Goal: Information Seeking & Learning: Check status

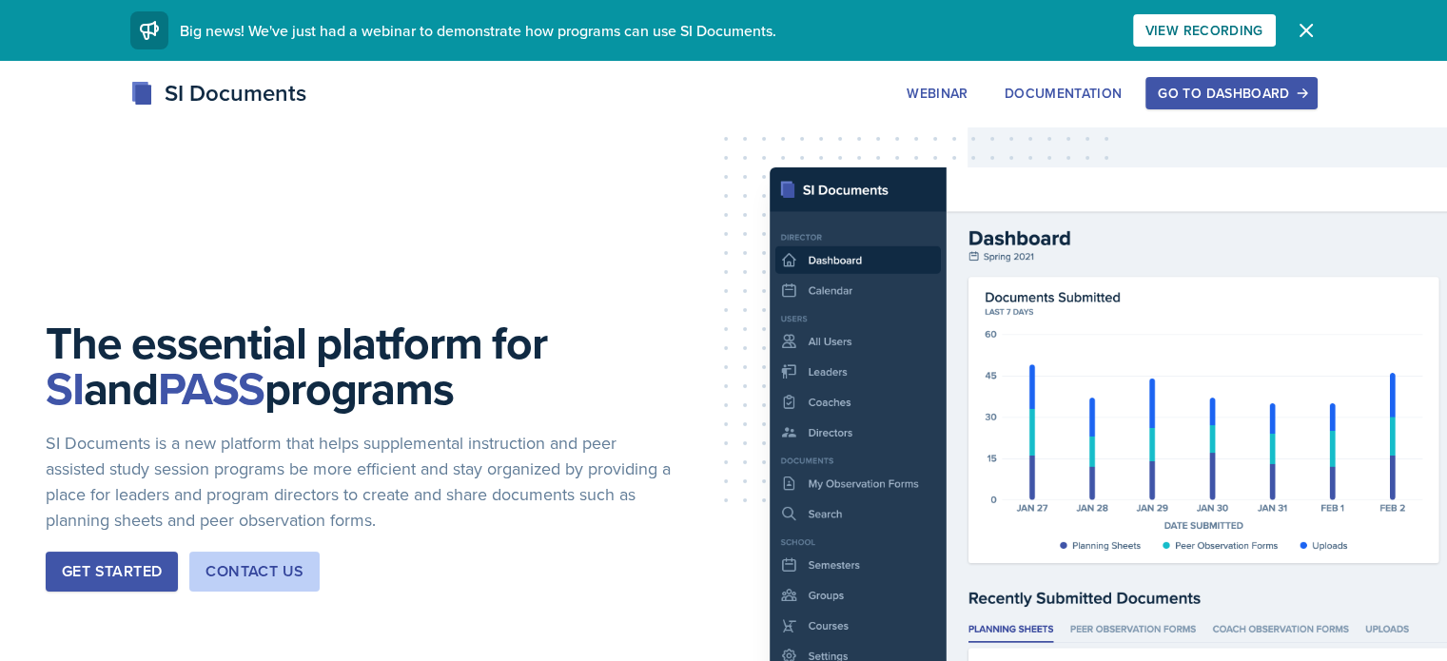
click at [1281, 96] on div "Go to Dashboard" at bounding box center [1230, 93] width 146 height 15
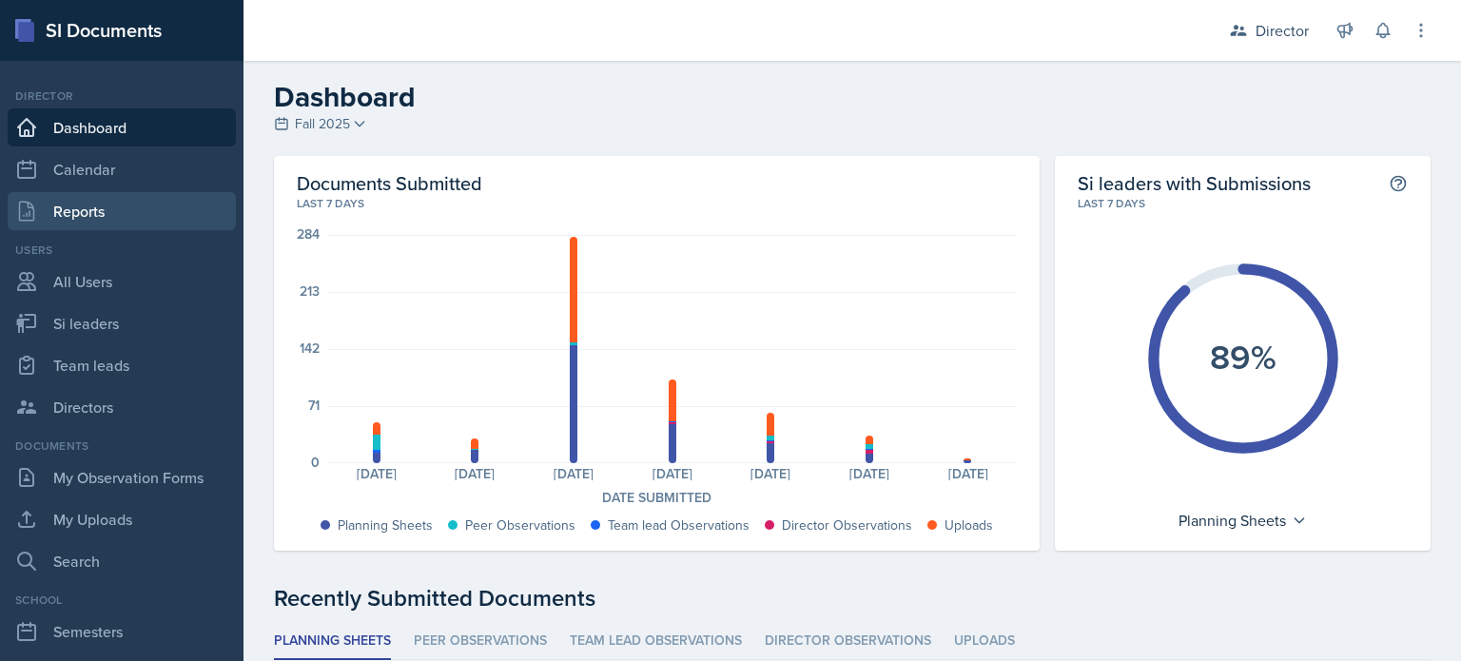
click at [87, 212] on link "Reports" at bounding box center [122, 211] width 228 height 38
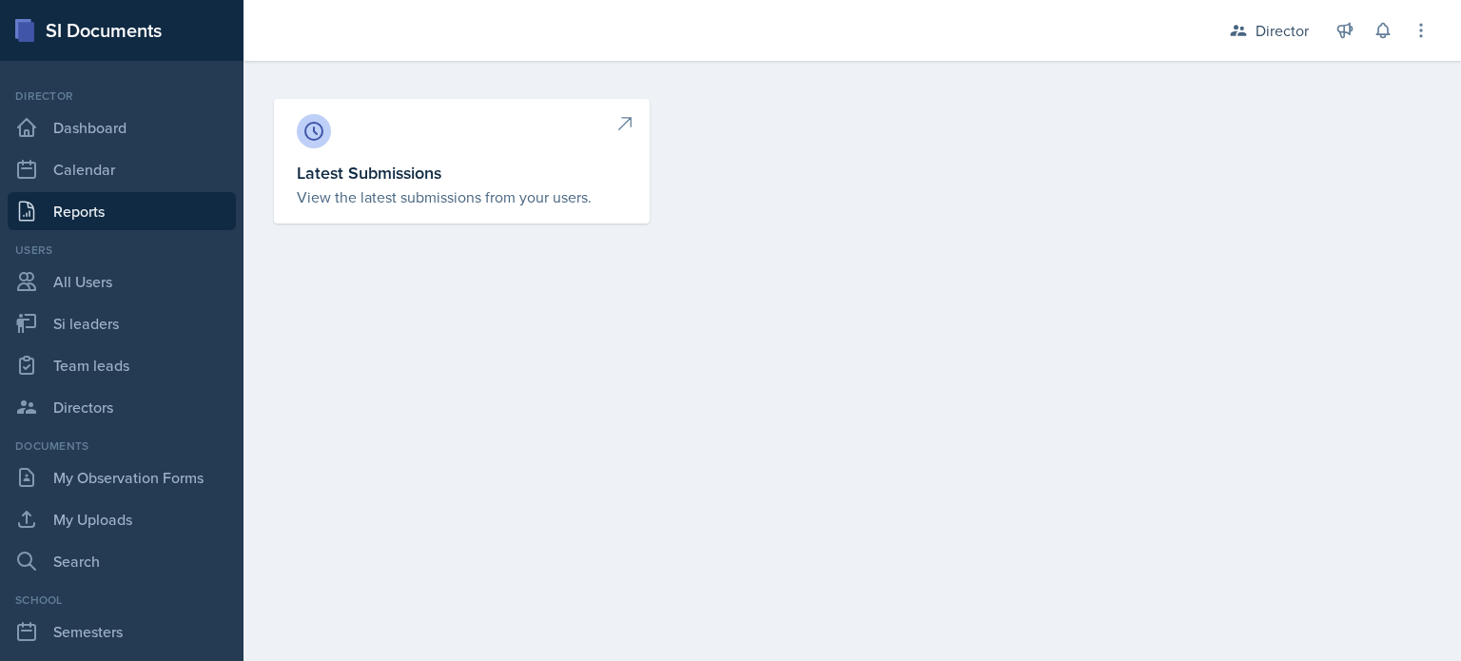
click at [395, 155] on link "Latest Submissions View the latest submissions from your users." at bounding box center [462, 161] width 376 height 125
select select "1"
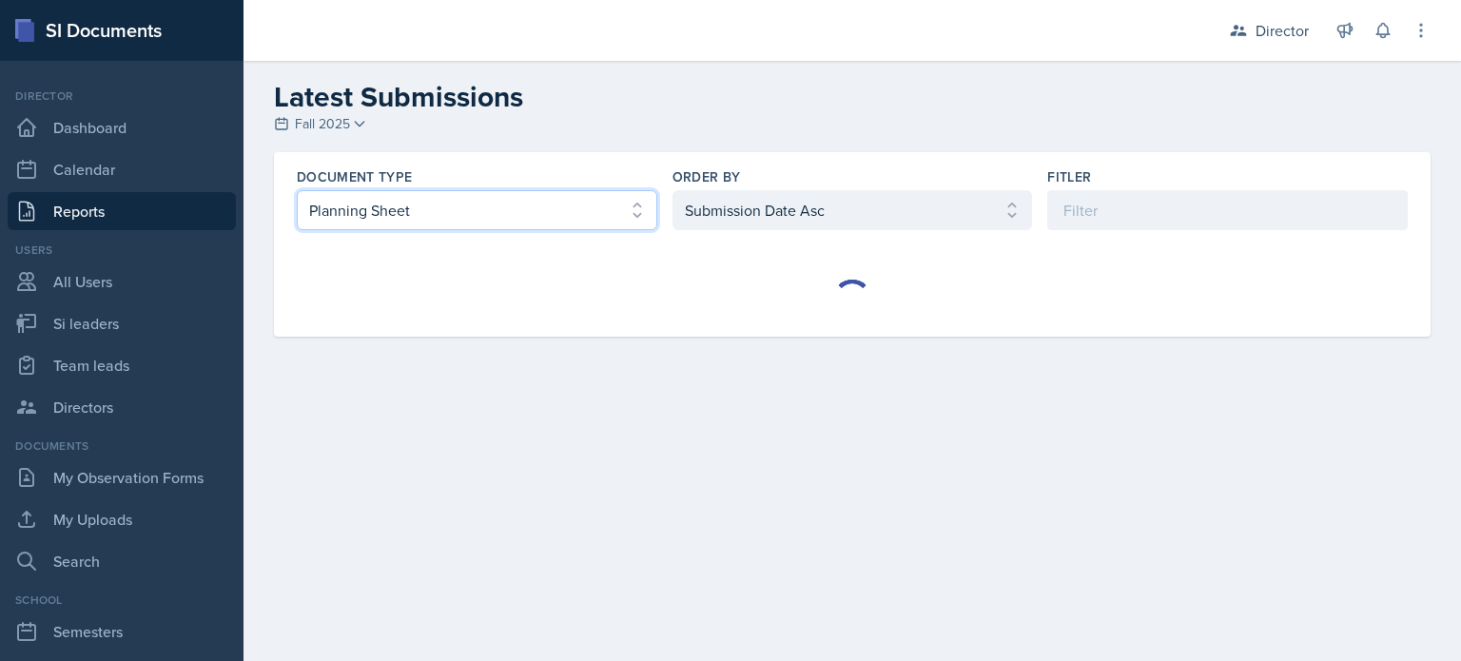
click at [616, 209] on select "Select document type Planning Sheet Peer Observation Form Team lead Observation…" at bounding box center [477, 210] width 360 height 40
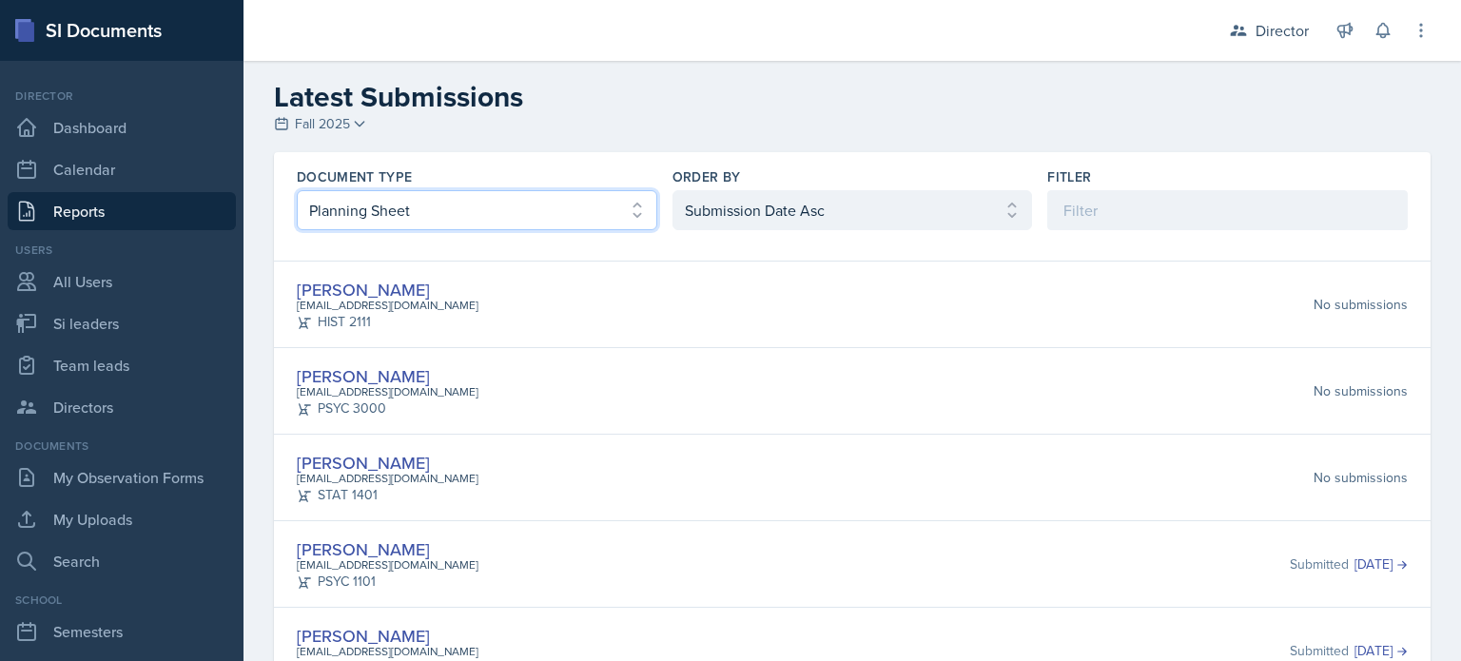
select select "3"
click at [297, 190] on select "Select document type Planning Sheet Peer Observation Form Team lead Observation…" at bounding box center [477, 210] width 360 height 40
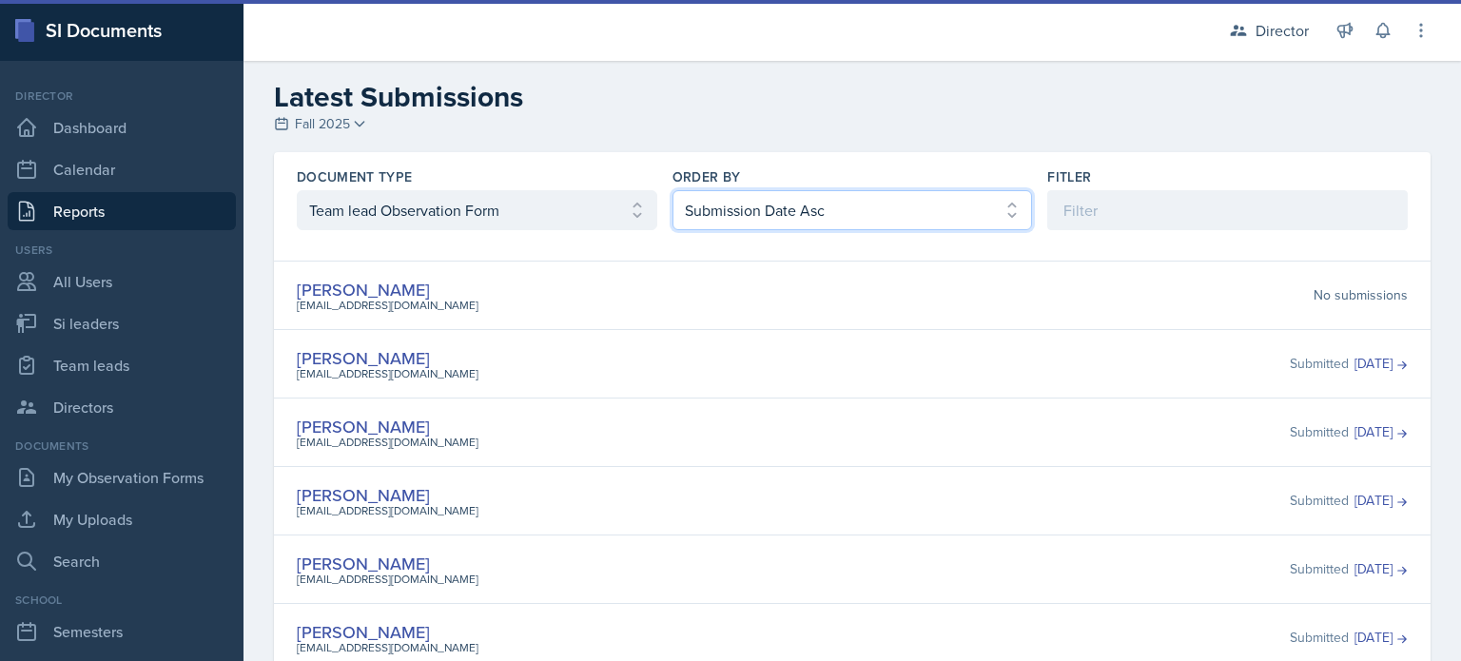
click at [727, 214] on select "Select order by Submission Date Asc Submission Date Desc User Last Name" at bounding box center [852, 210] width 360 height 40
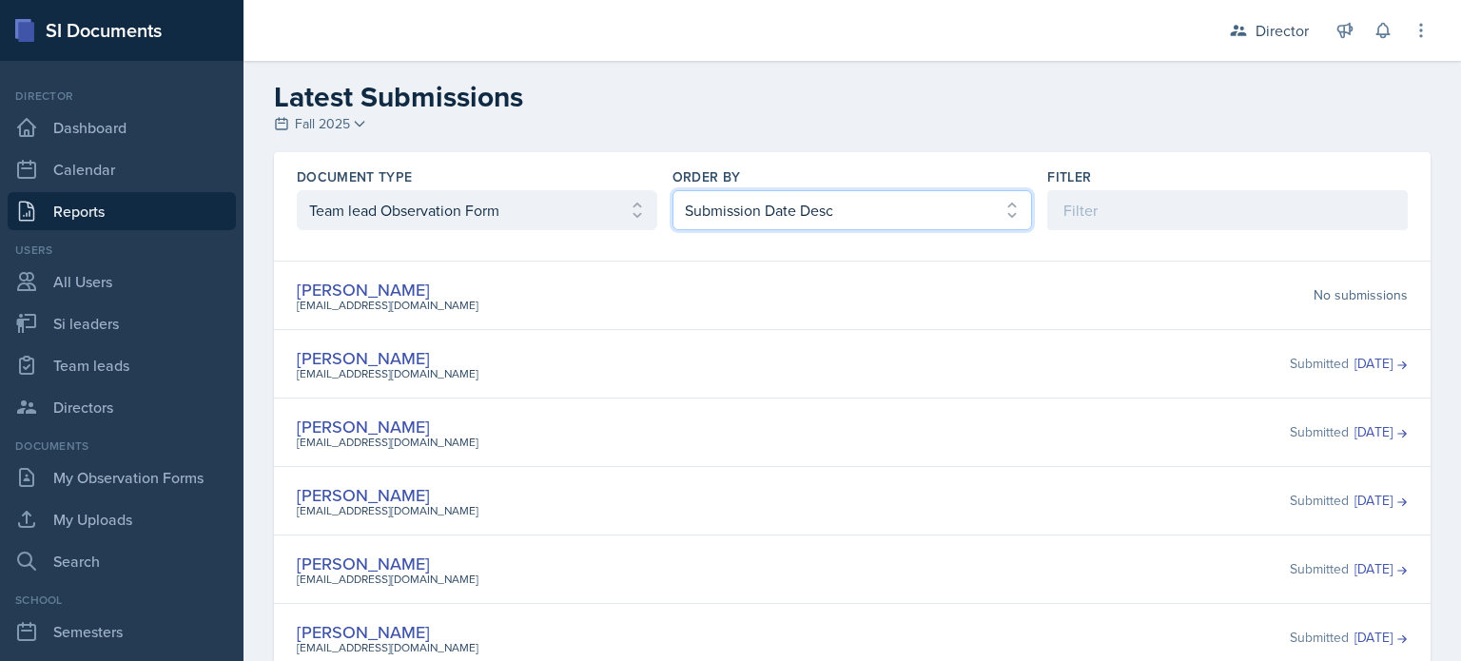
click at [672, 190] on select "Select order by Submission Date Asc Submission Date Desc User Last Name" at bounding box center [852, 210] width 360 height 40
drag, startPoint x: 728, startPoint y: 301, endPoint x: 761, endPoint y: 210, distance: 97.2
click at [761, 210] on select "Select order by Submission Date Asc Submission Date Desc User Last Name" at bounding box center [852, 210] width 360 height 40
select select "1"
click at [672, 190] on select "Select order by Submission Date Asc Submission Date Desc User Last Name" at bounding box center [852, 210] width 360 height 40
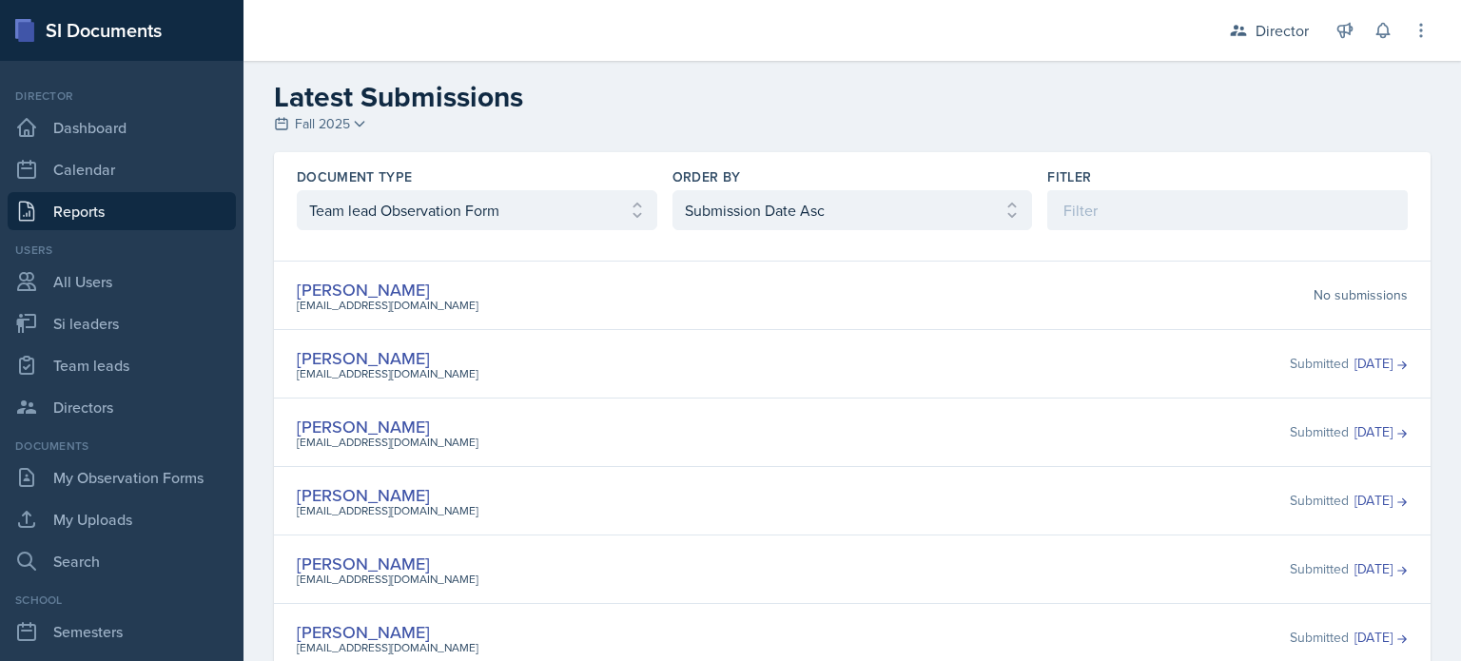
click at [681, 287] on div "[PERSON_NAME] [EMAIL_ADDRESS][DOMAIN_NAME] No submissions" at bounding box center [852, 295] width 1111 height 37
click at [636, 224] on select "Select document type Planning Sheet Peer Observation Form Team lead Observation…" at bounding box center [477, 210] width 360 height 40
click at [297, 190] on select "Select document type Planning Sheet Peer Observation Form Team lead Observation…" at bounding box center [477, 210] width 360 height 40
click at [612, 212] on select "Select document type Planning Sheet Peer Observation Form Team lead Observation…" at bounding box center [477, 210] width 360 height 40
click at [297, 190] on select "Select document type Planning Sheet Peer Observation Form Team lead Observation…" at bounding box center [477, 210] width 360 height 40
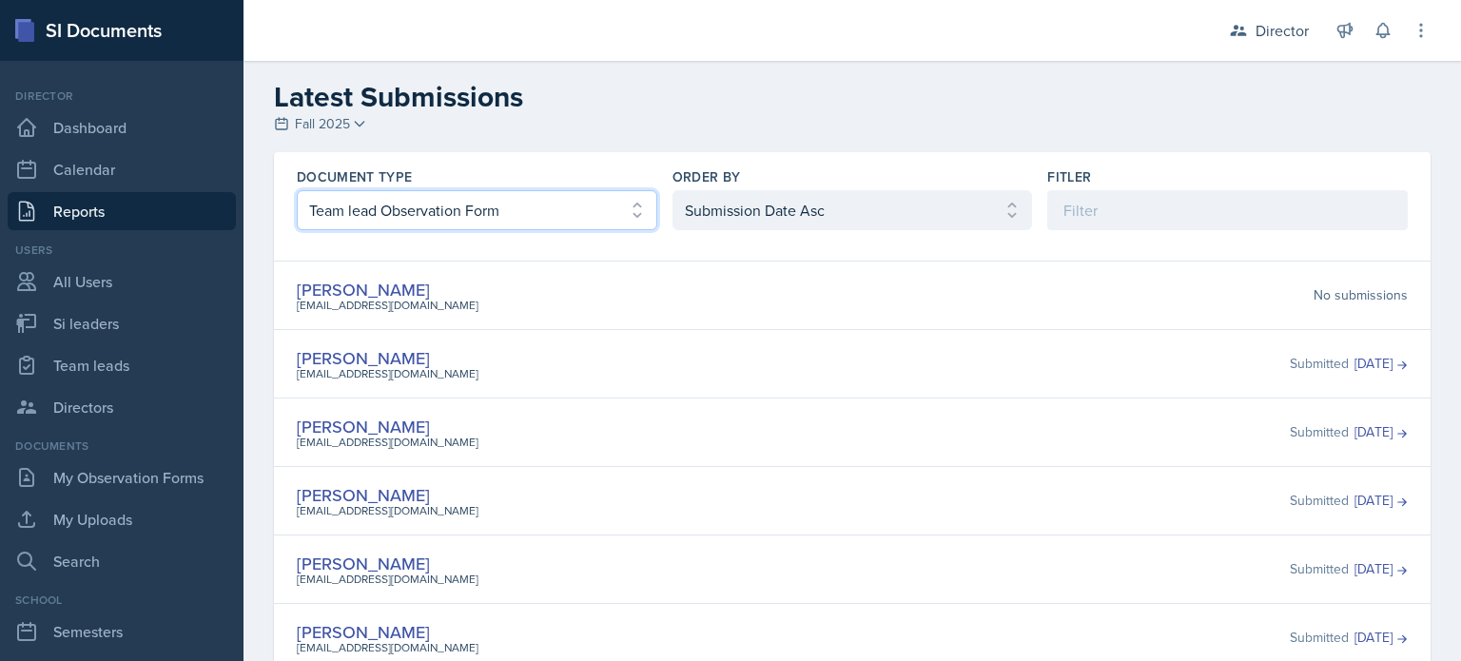
click at [496, 190] on select "Select document type Planning Sheet Peer Observation Form Team lead Observation…" at bounding box center [477, 210] width 360 height 40
click at [297, 190] on select "Select document type Planning Sheet Peer Observation Form Team lead Observation…" at bounding box center [477, 210] width 360 height 40
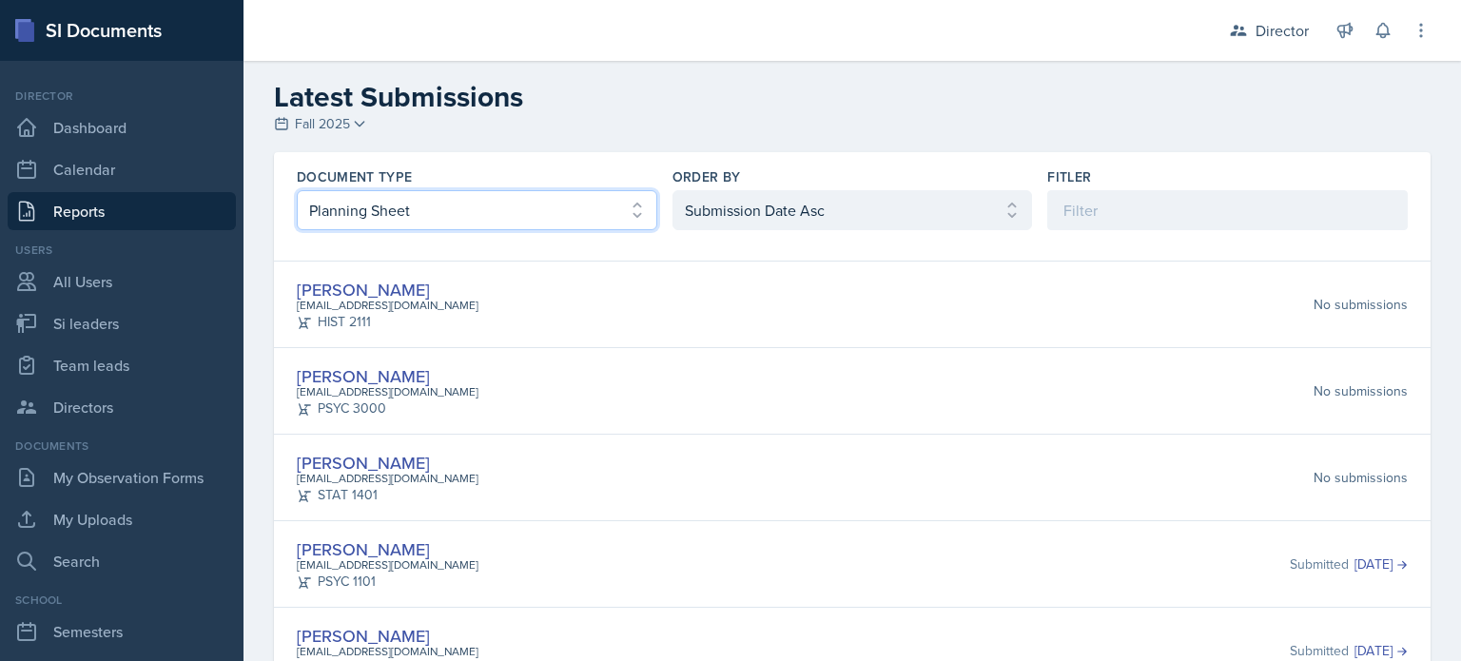
click at [415, 215] on select "Select document type Planning Sheet Peer Observation Form Team lead Observation…" at bounding box center [477, 210] width 360 height 40
click at [297, 190] on select "Select document type Planning Sheet Peer Observation Form Team lead Observation…" at bounding box center [477, 210] width 360 height 40
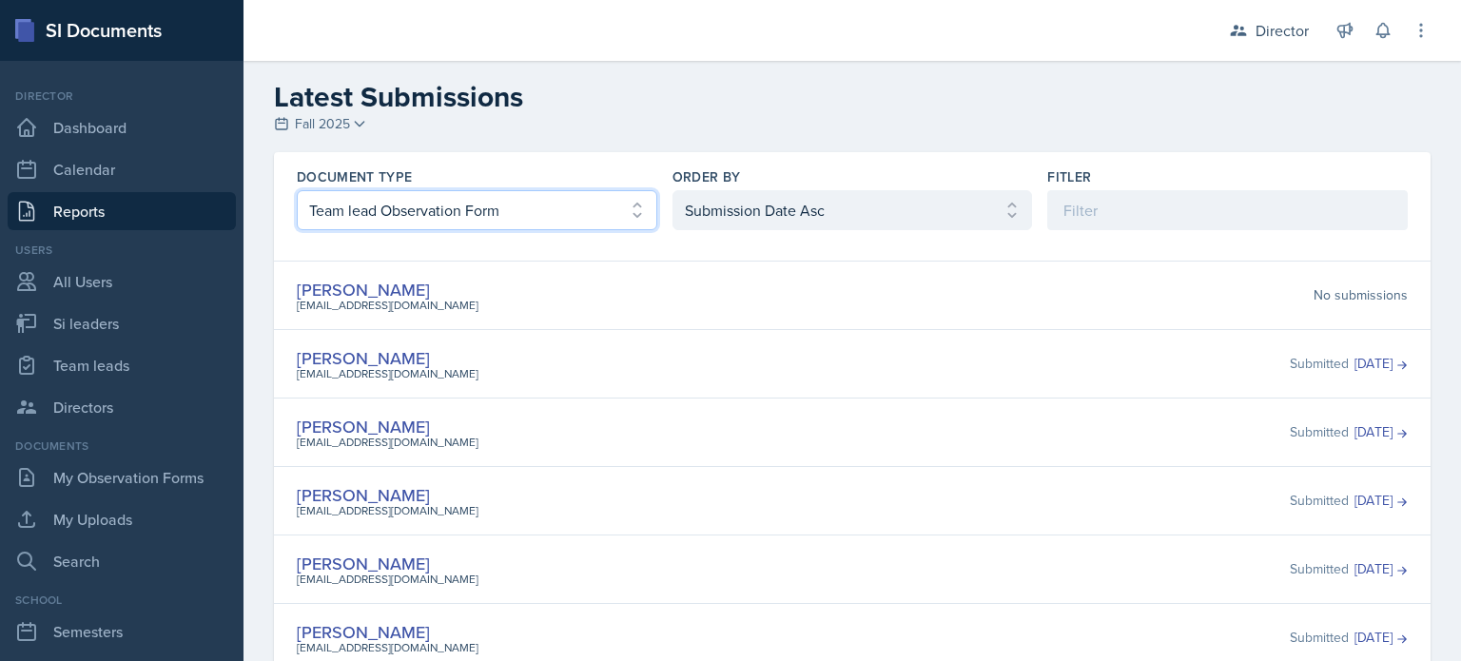
click at [377, 218] on select "Select document type Planning Sheet Peer Observation Form Team lead Observation…" at bounding box center [477, 210] width 360 height 40
select select "1"
click at [297, 190] on select "Select document type Planning Sheet Peer Observation Form Team lead Observation…" at bounding box center [477, 210] width 360 height 40
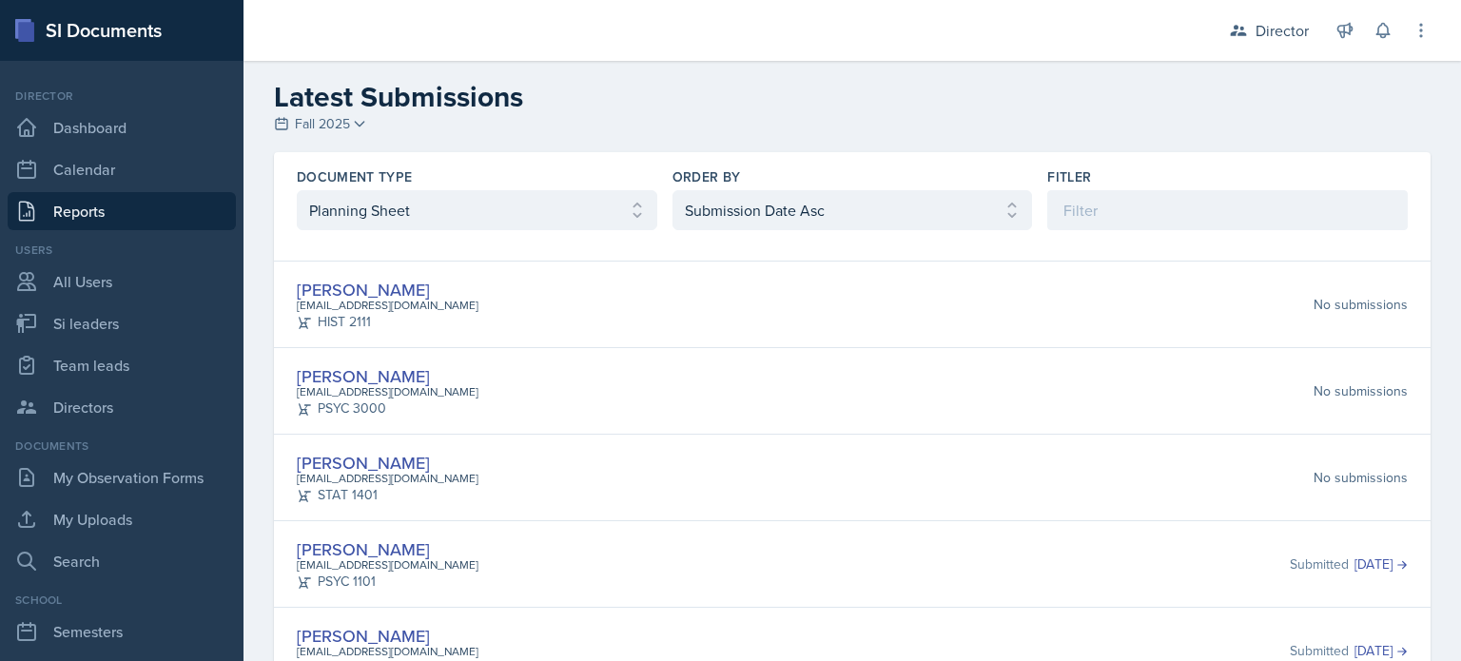
click at [143, 342] on div "Users All Users Si leaders Team leads Directors" at bounding box center [122, 334] width 228 height 185
click at [114, 318] on link "Si leaders" at bounding box center [122, 323] width 228 height 38
select select "2bed604d-1099-4043-b1bc-2365e8740244"
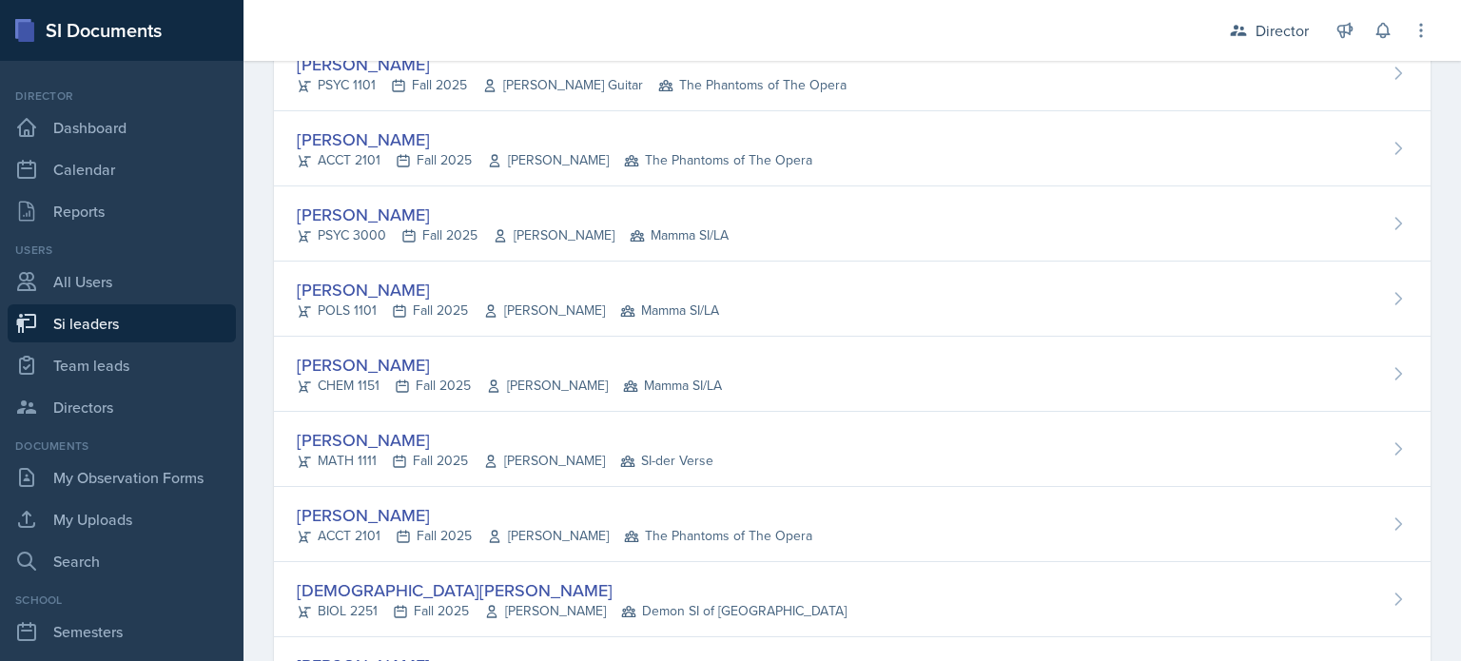
scroll to position [8307, 0]
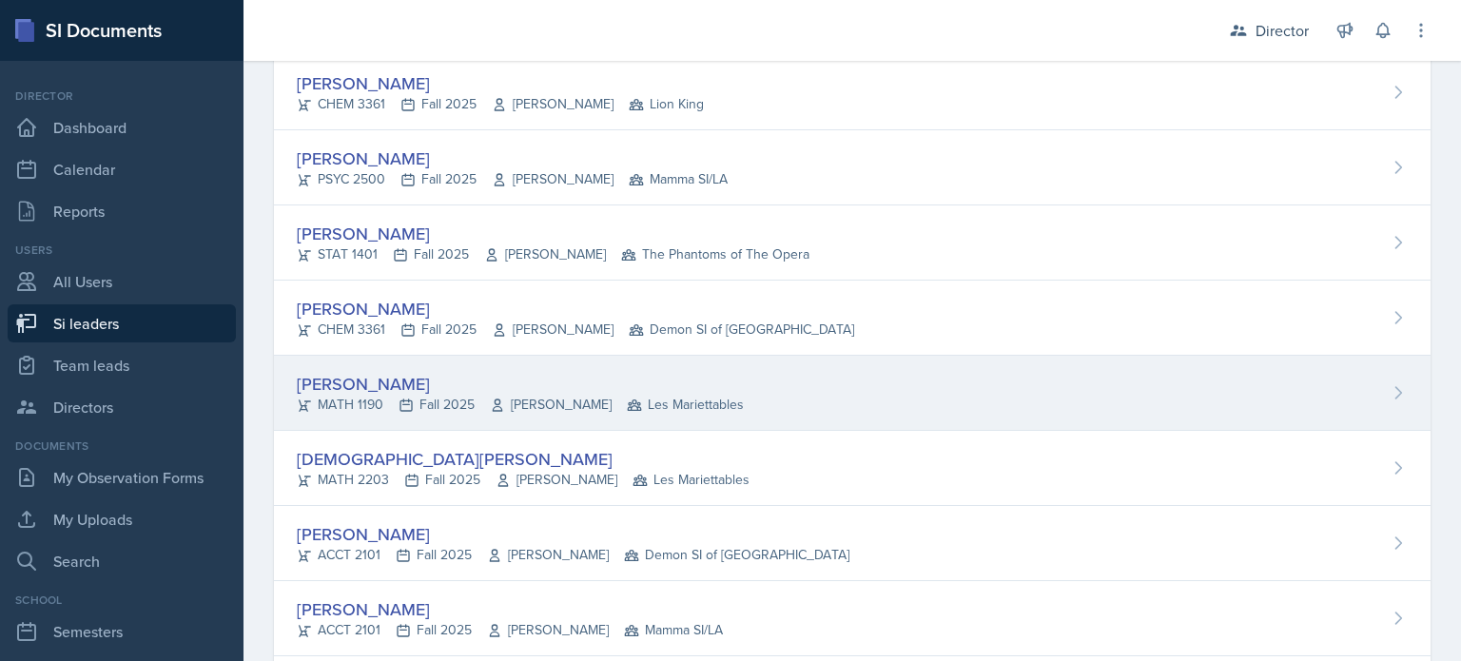
click at [378, 371] on div "[PERSON_NAME]" at bounding box center [520, 384] width 447 height 26
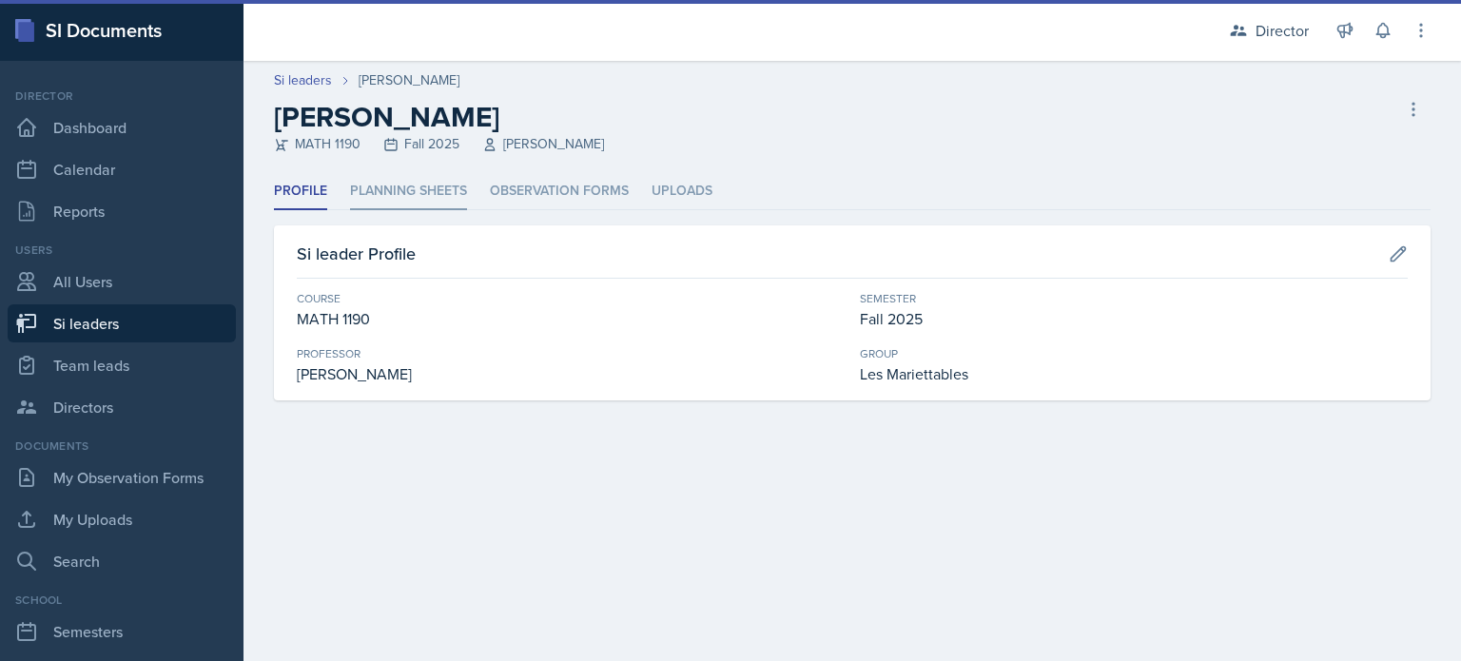
click at [413, 182] on li "Planning Sheets" at bounding box center [408, 191] width 117 height 37
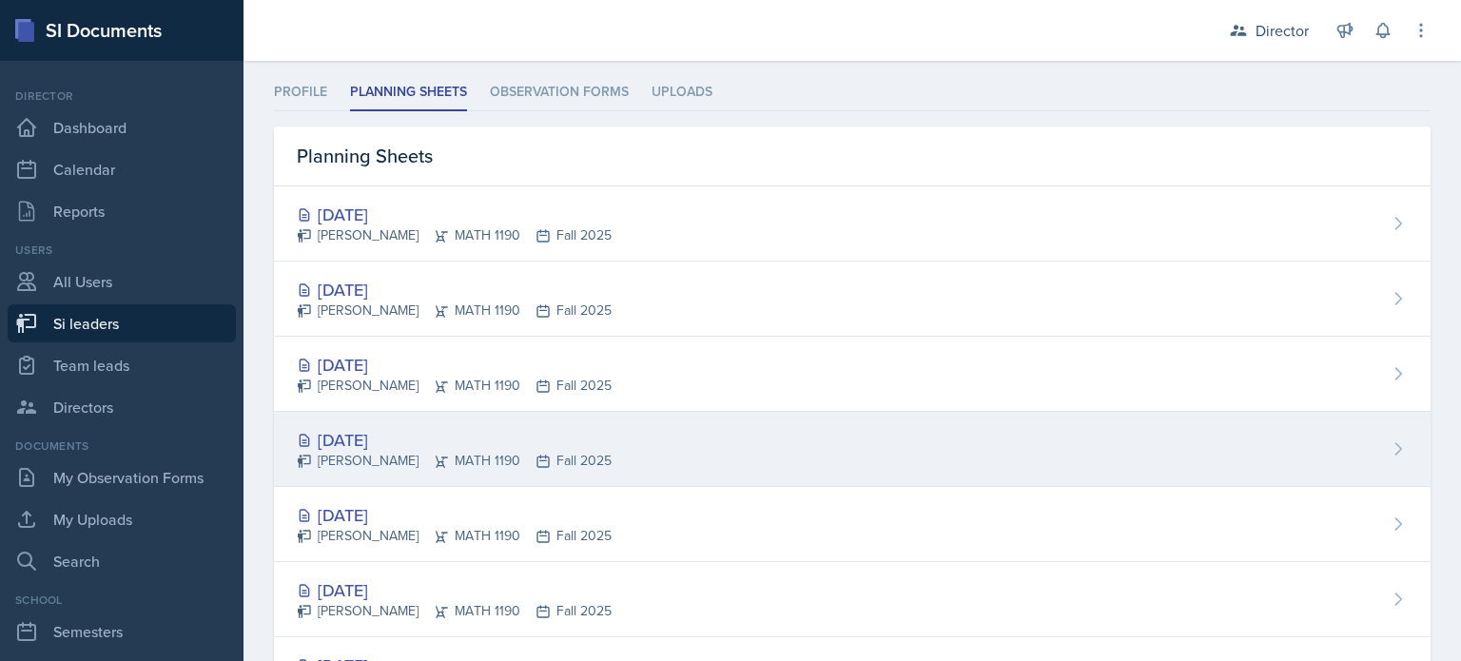
scroll to position [99, 0]
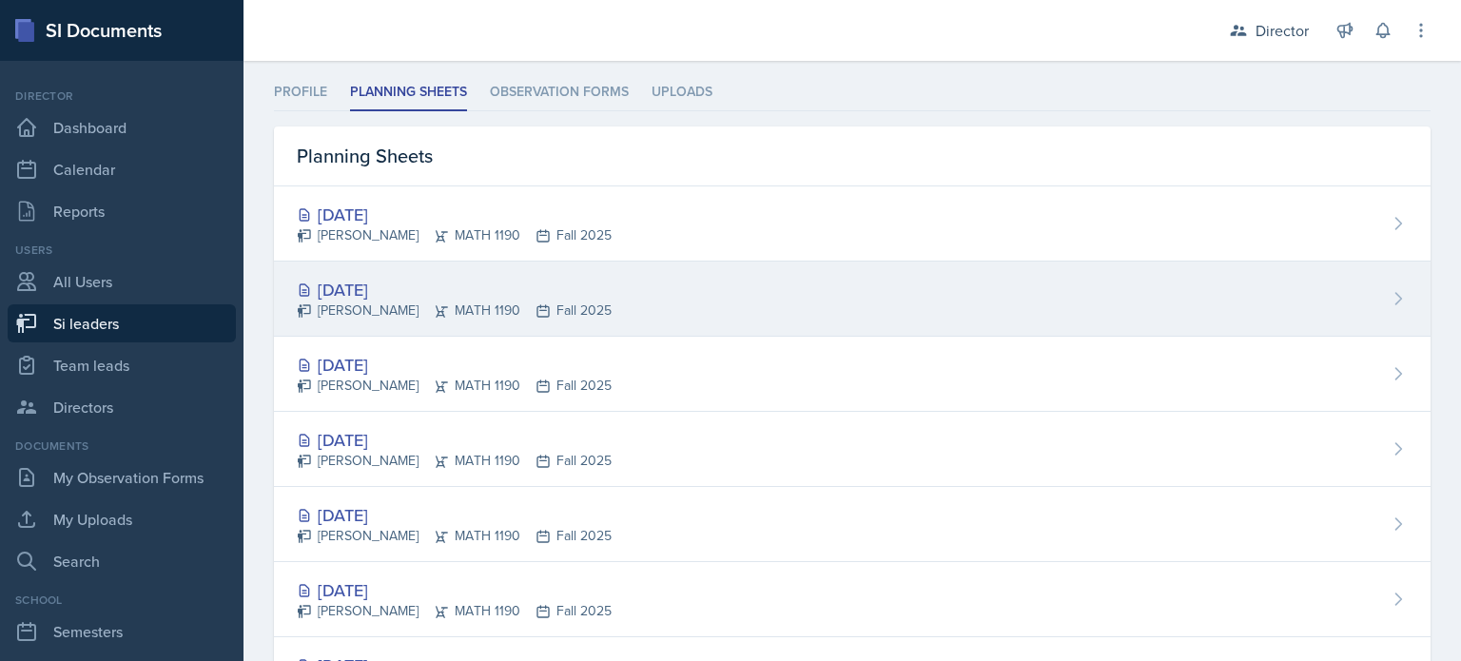
click at [445, 301] on div "[PERSON_NAME] MATH 1190 Fall 2025" at bounding box center [454, 311] width 315 height 20
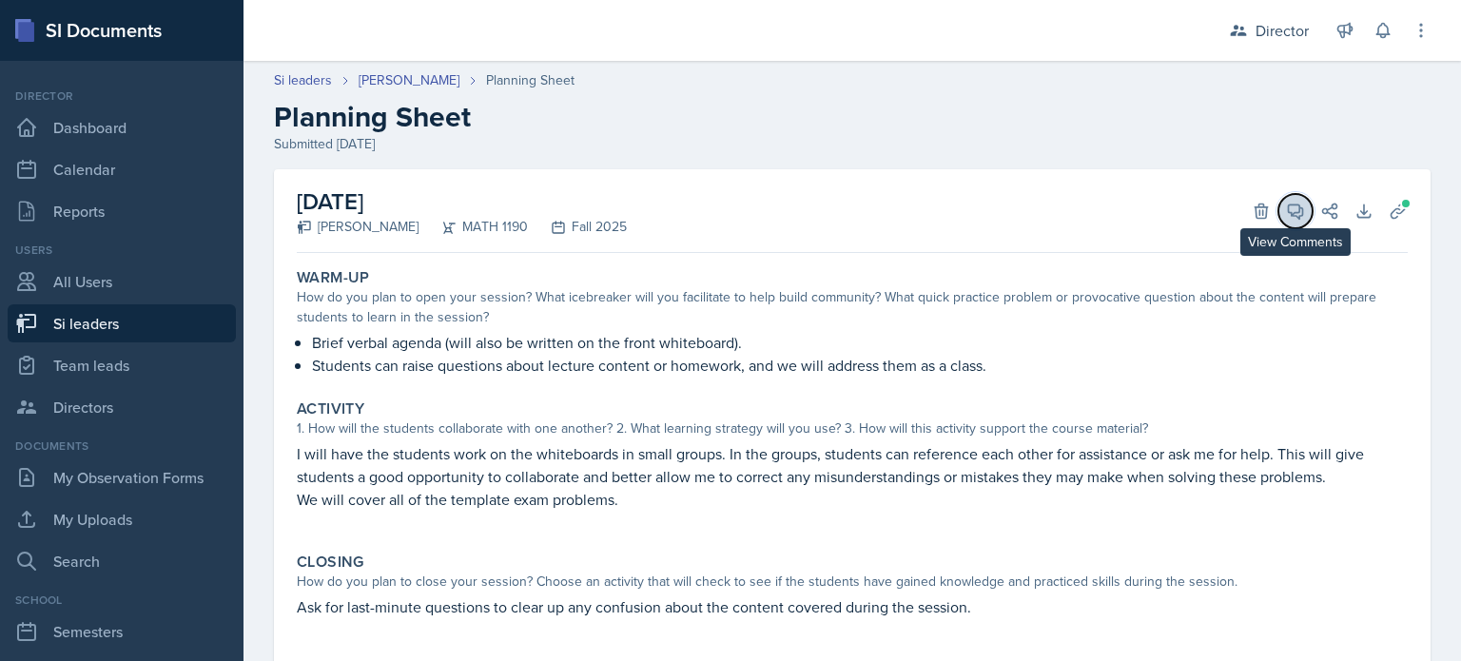
click at [1278, 198] on button "View Comments" at bounding box center [1295, 211] width 34 height 34
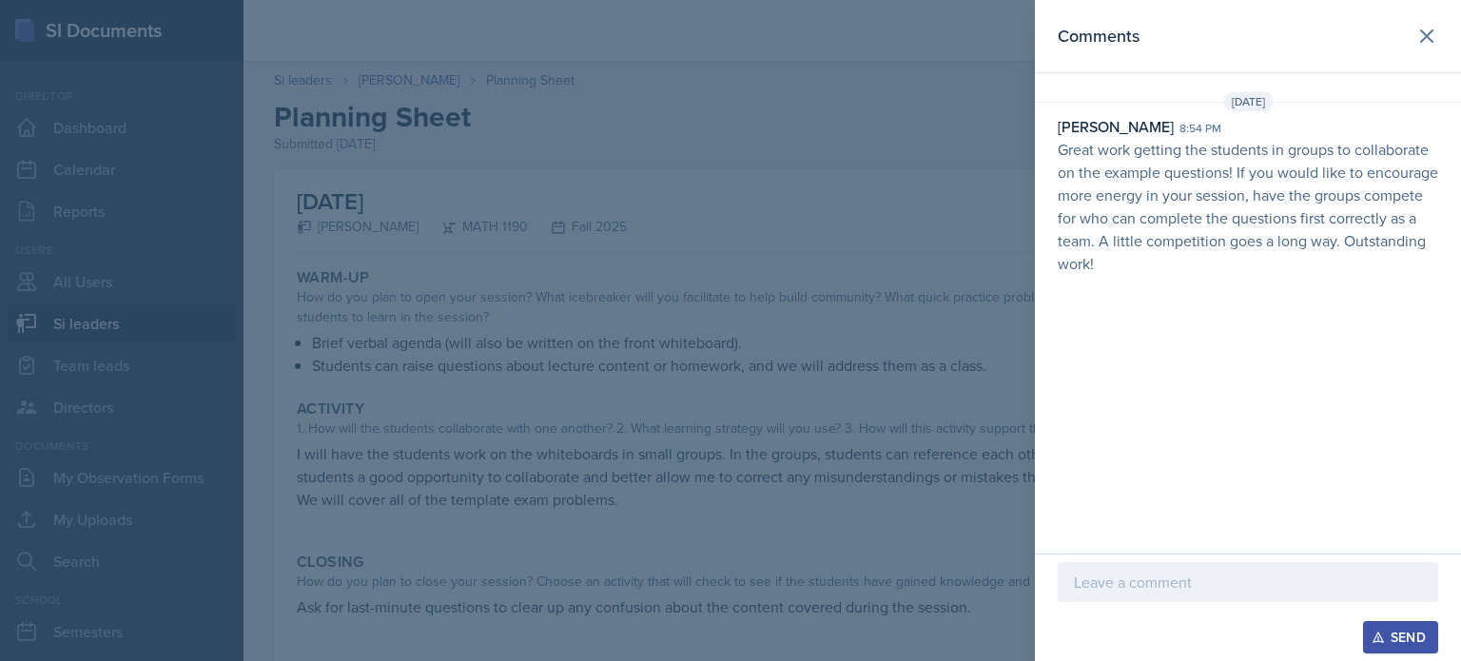
drag, startPoint x: 892, startPoint y: 277, endPoint x: 331, endPoint y: 91, distance: 591.0
click at [331, 91] on div at bounding box center [730, 330] width 1461 height 661
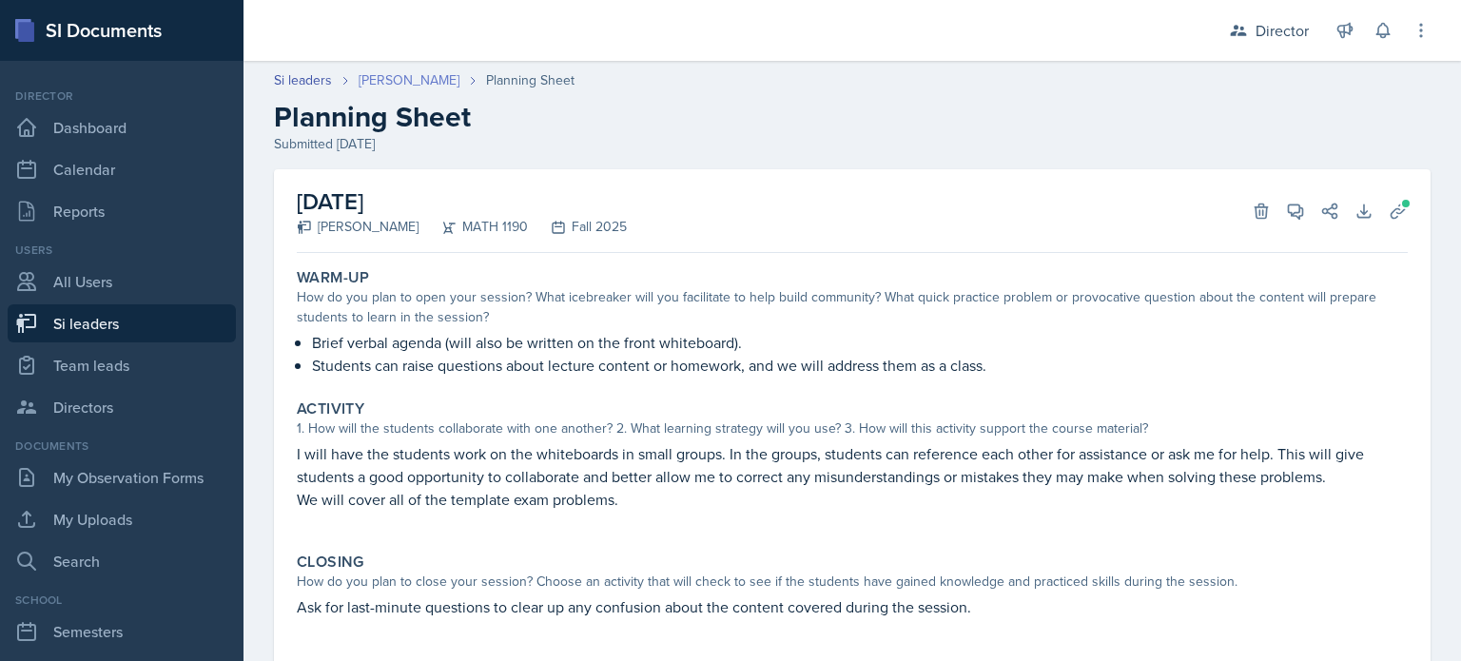
click at [409, 75] on link "[PERSON_NAME]" at bounding box center [409, 80] width 101 height 20
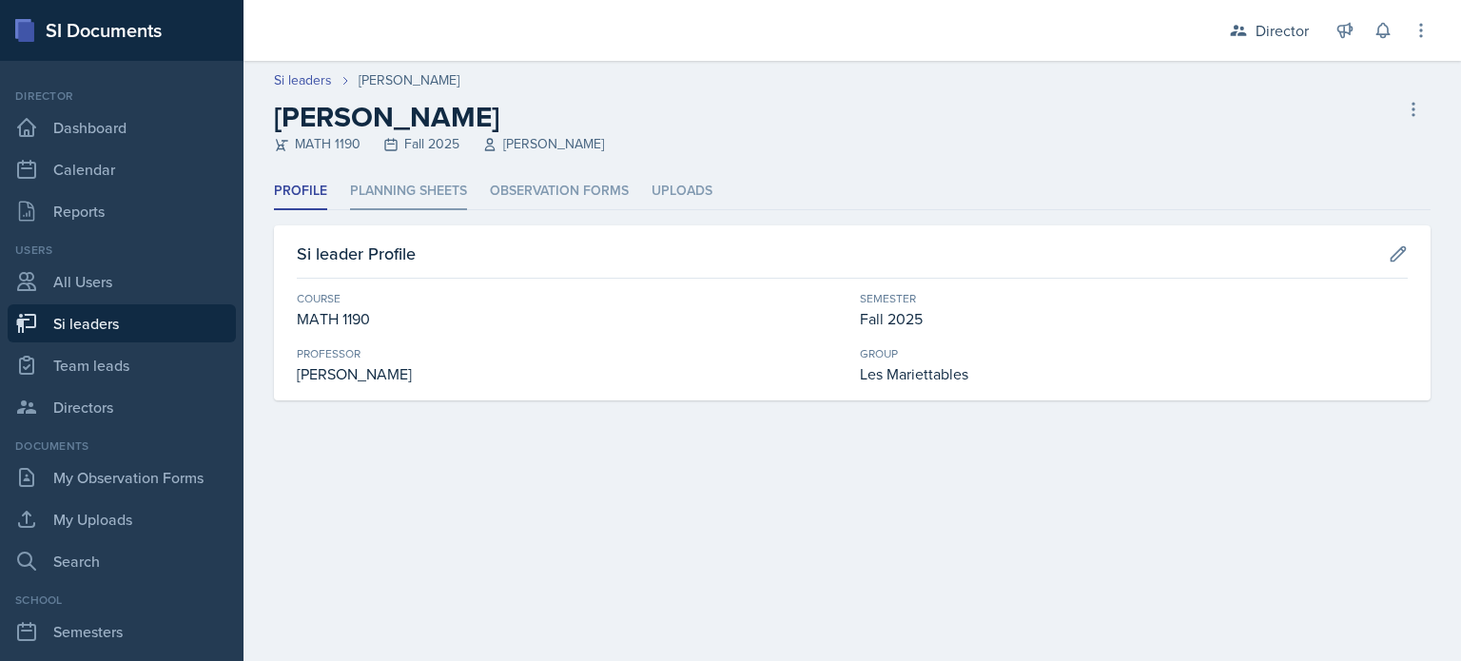
click at [400, 187] on li "Planning Sheets" at bounding box center [408, 191] width 117 height 37
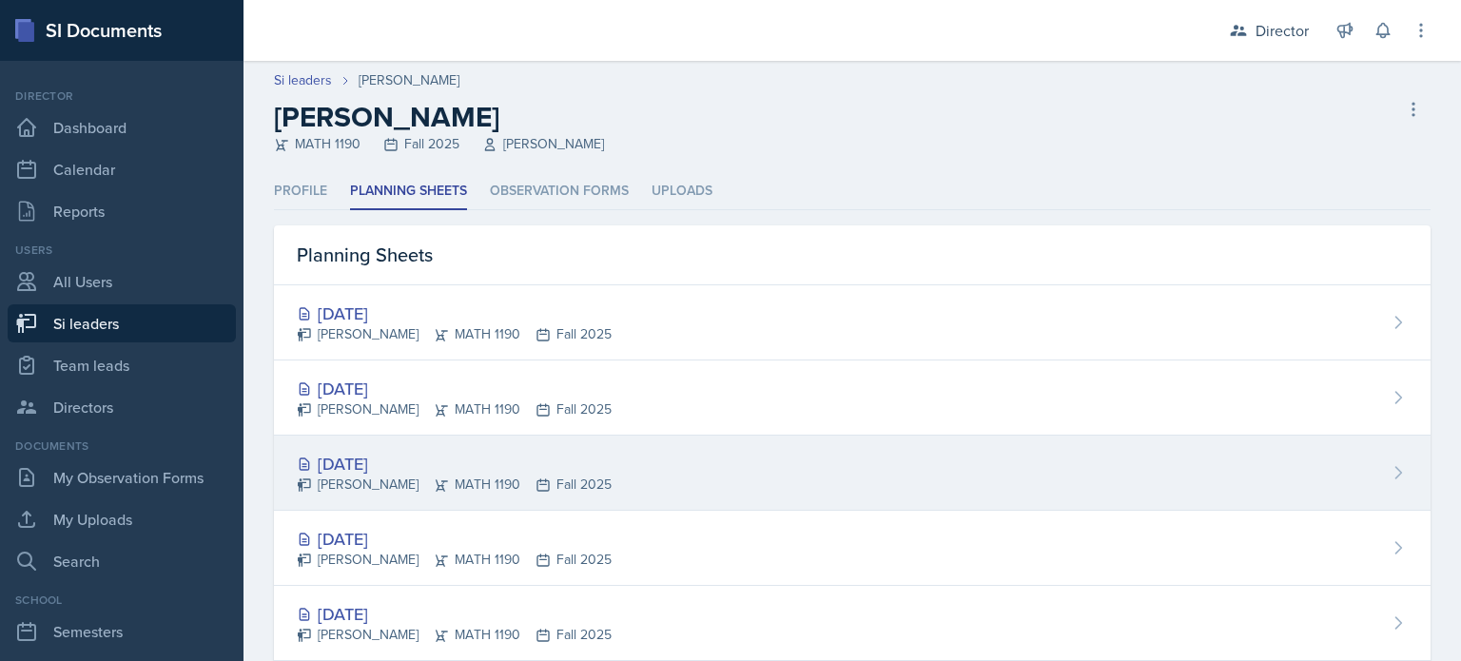
click at [450, 493] on div "[PERSON_NAME] MATH 1190 Fall 2025" at bounding box center [454, 485] width 315 height 20
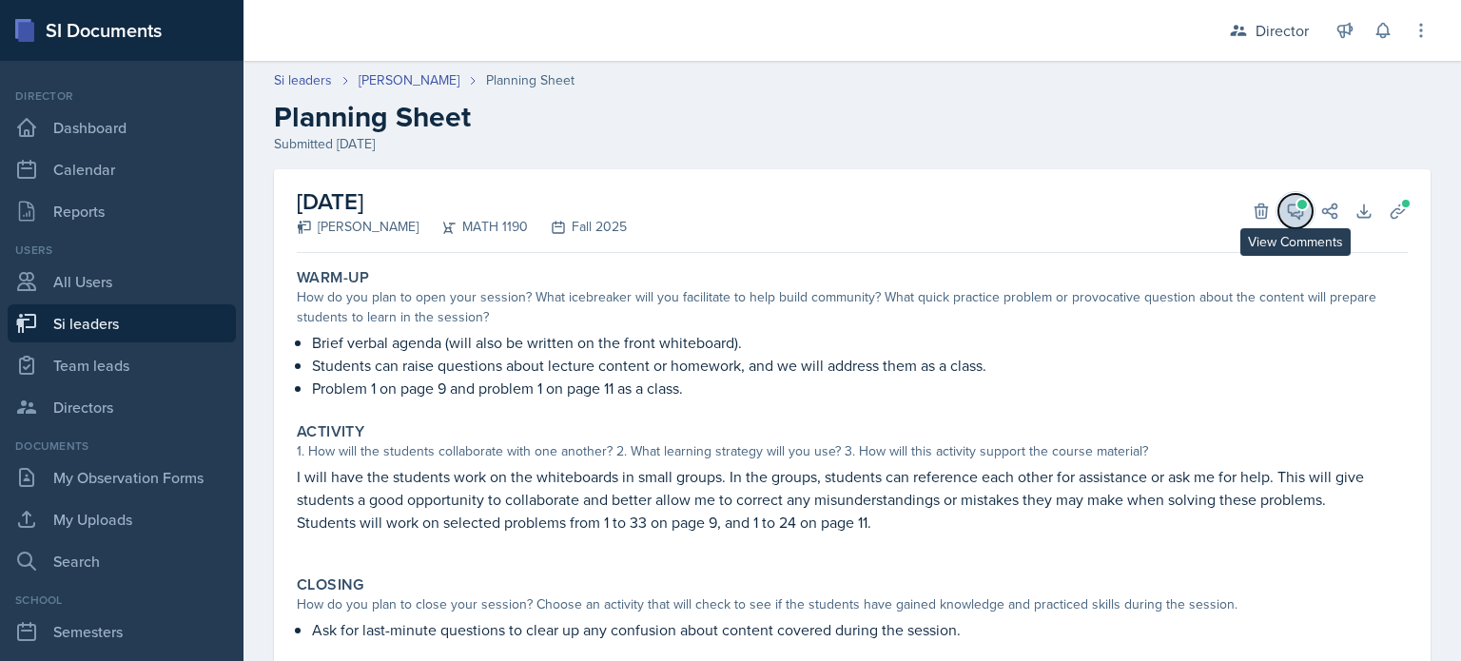
click at [1286, 212] on icon at bounding box center [1295, 211] width 19 height 19
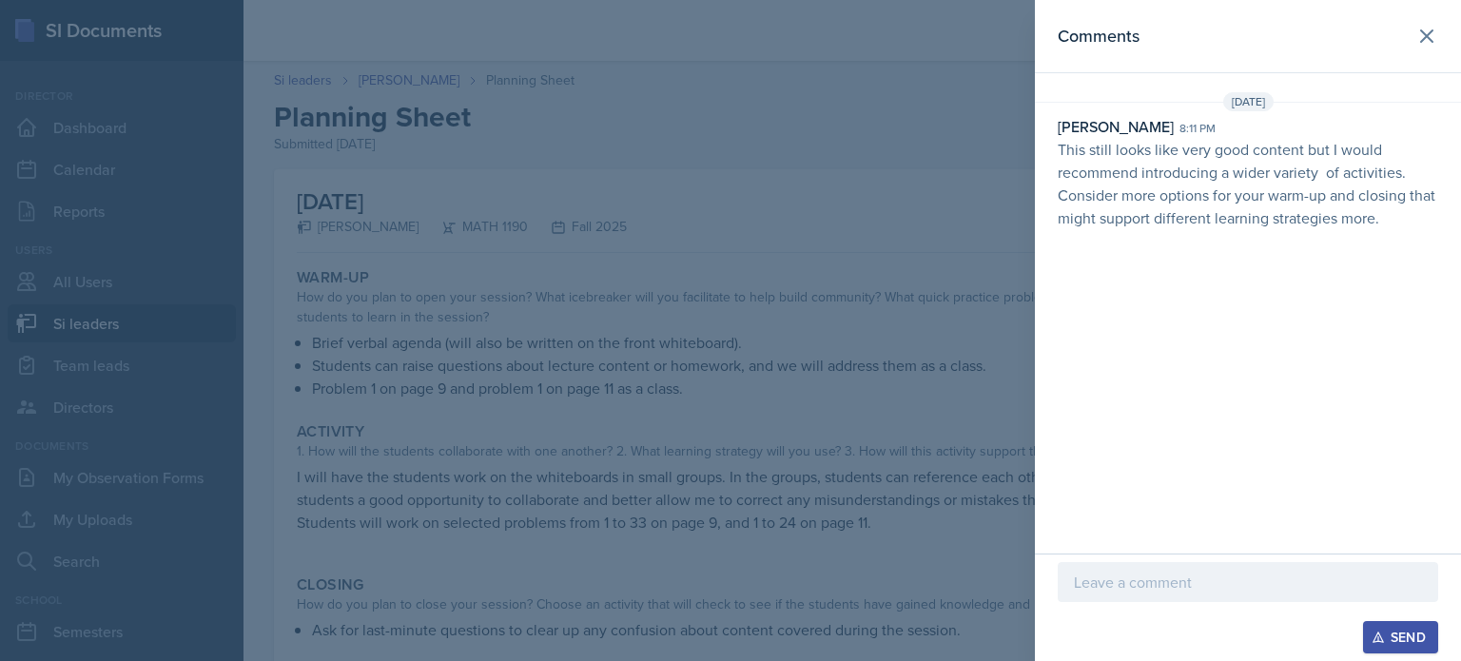
click at [917, 235] on div at bounding box center [730, 330] width 1461 height 661
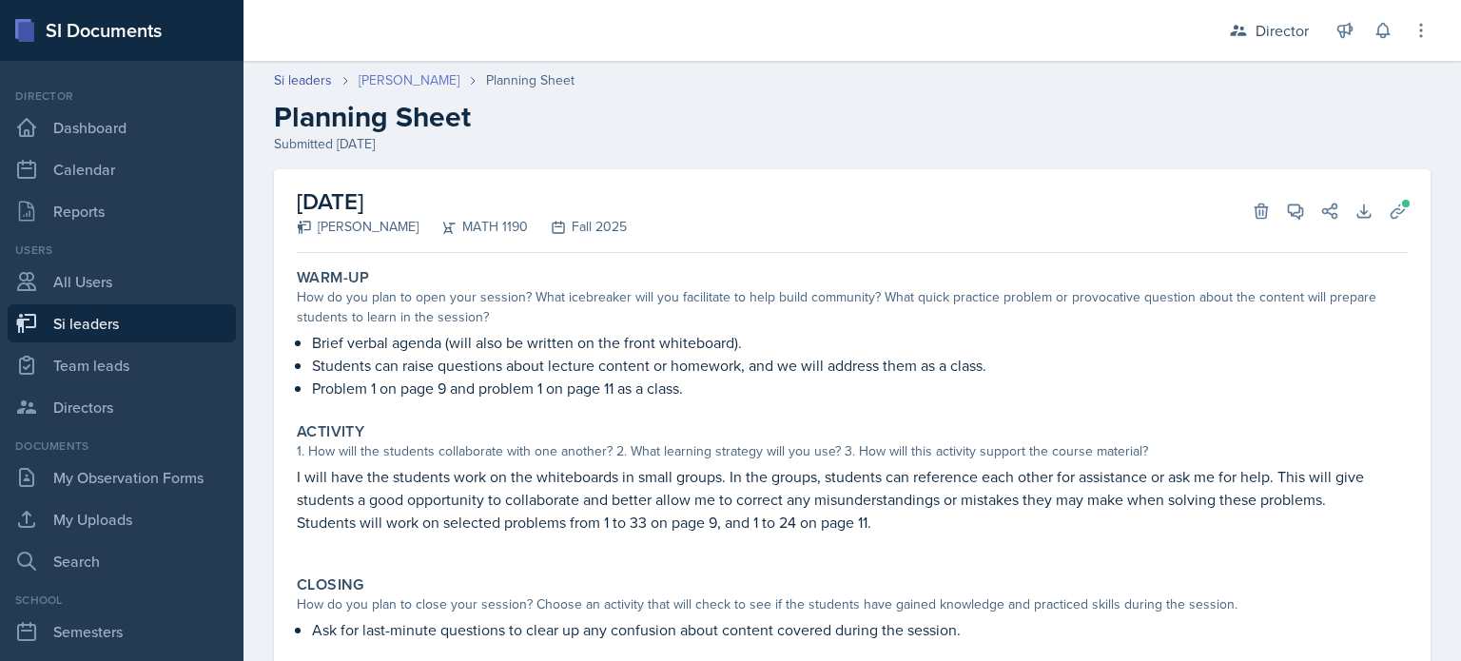
click at [381, 84] on link "[PERSON_NAME]" at bounding box center [409, 80] width 101 height 20
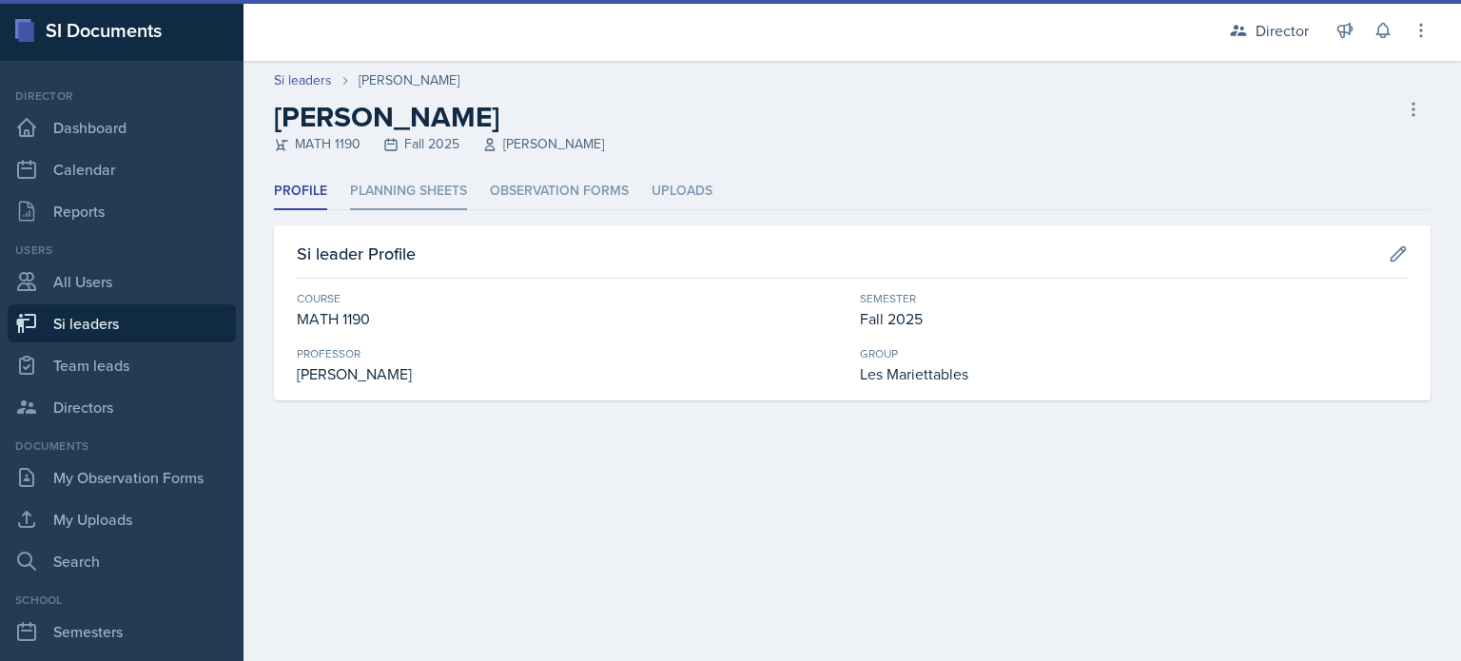
click at [413, 203] on li "Planning Sheets" at bounding box center [408, 191] width 117 height 37
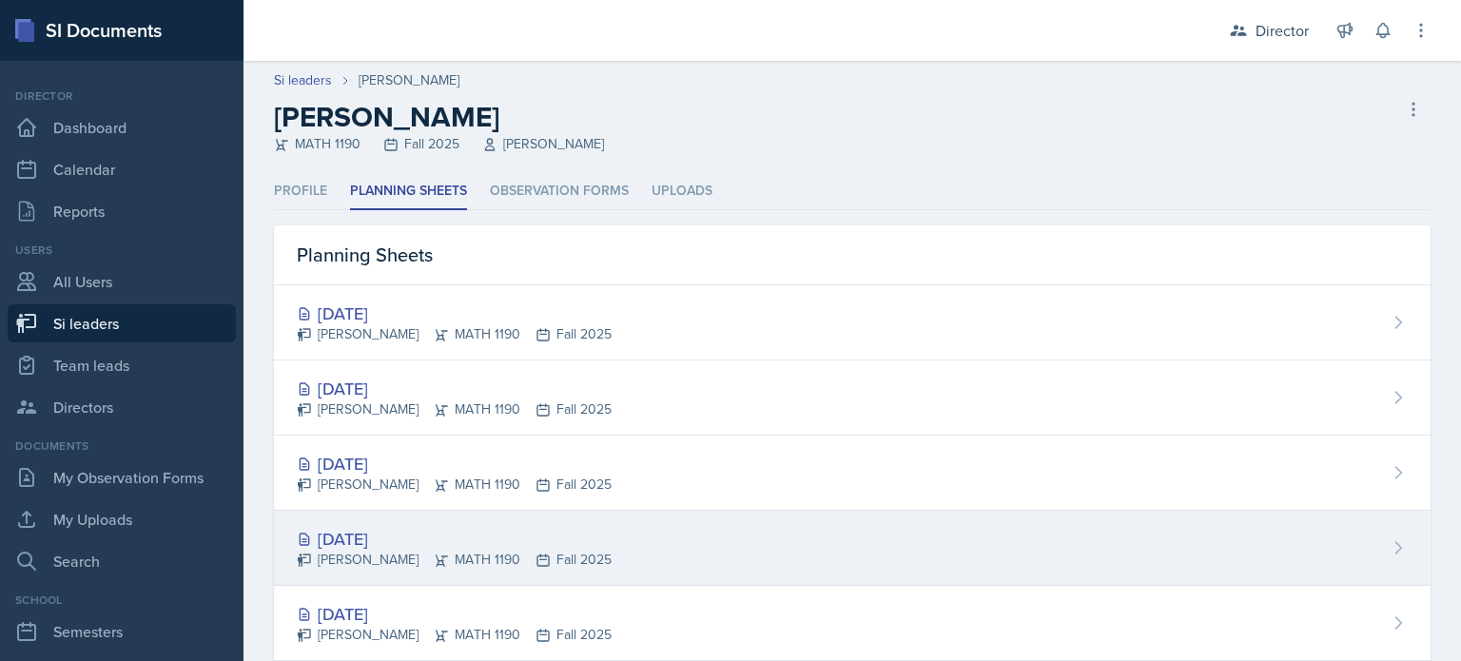
click at [724, 554] on div "[DATE] [PERSON_NAME] MATH 1190 Fall 2025" at bounding box center [852, 548] width 1157 height 75
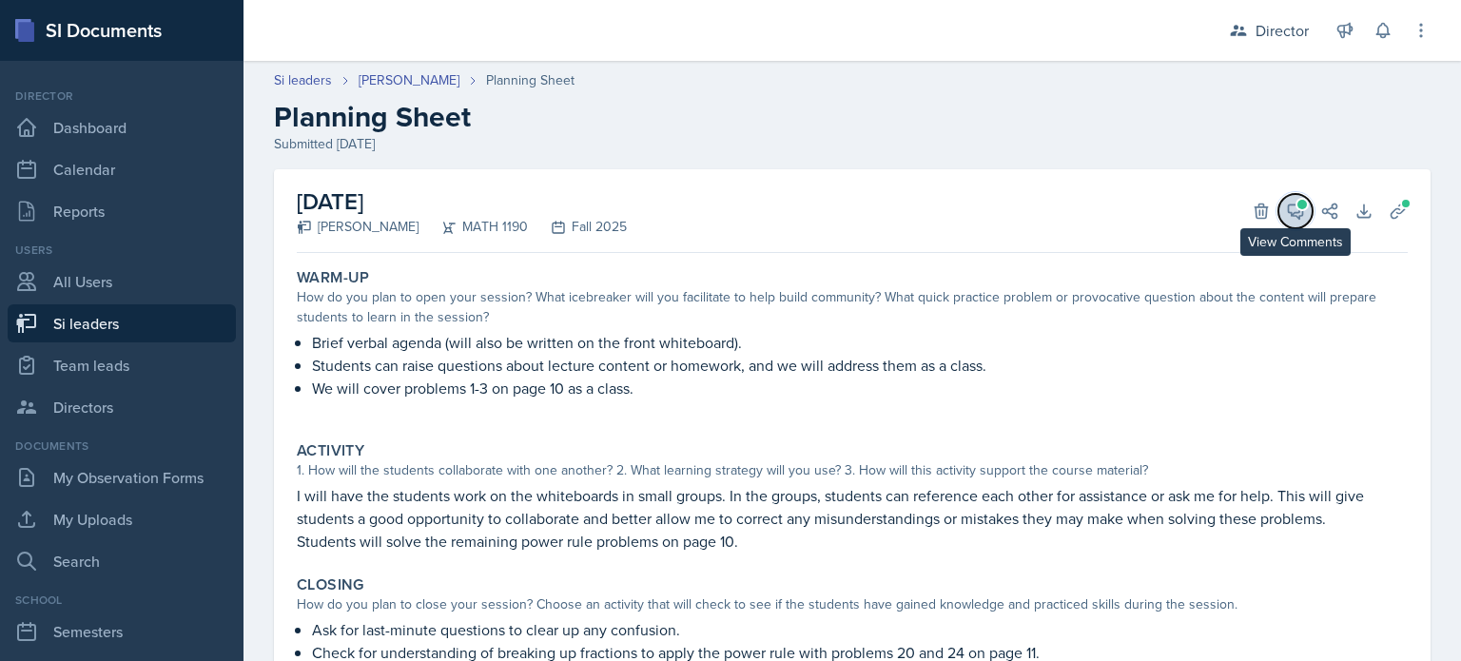
click at [1289, 212] on icon at bounding box center [1296, 211] width 14 height 14
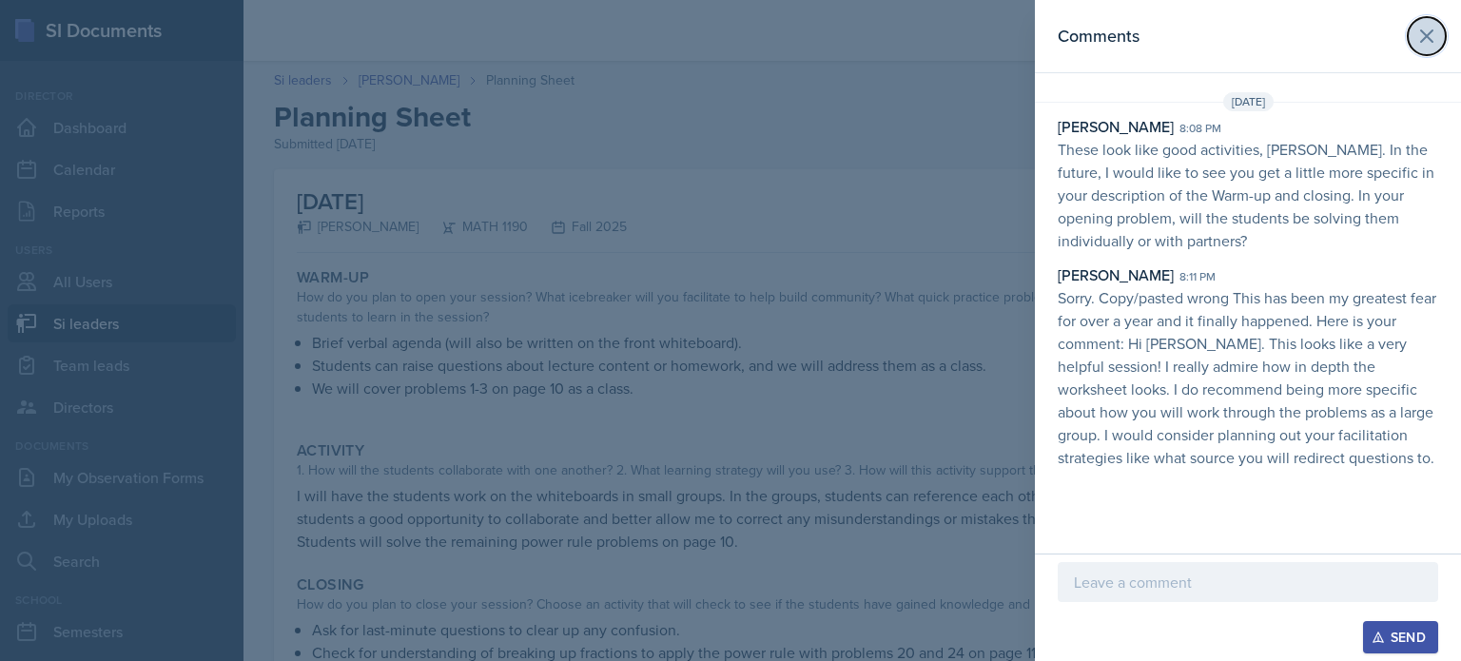
click at [1415, 34] on icon at bounding box center [1426, 36] width 23 height 23
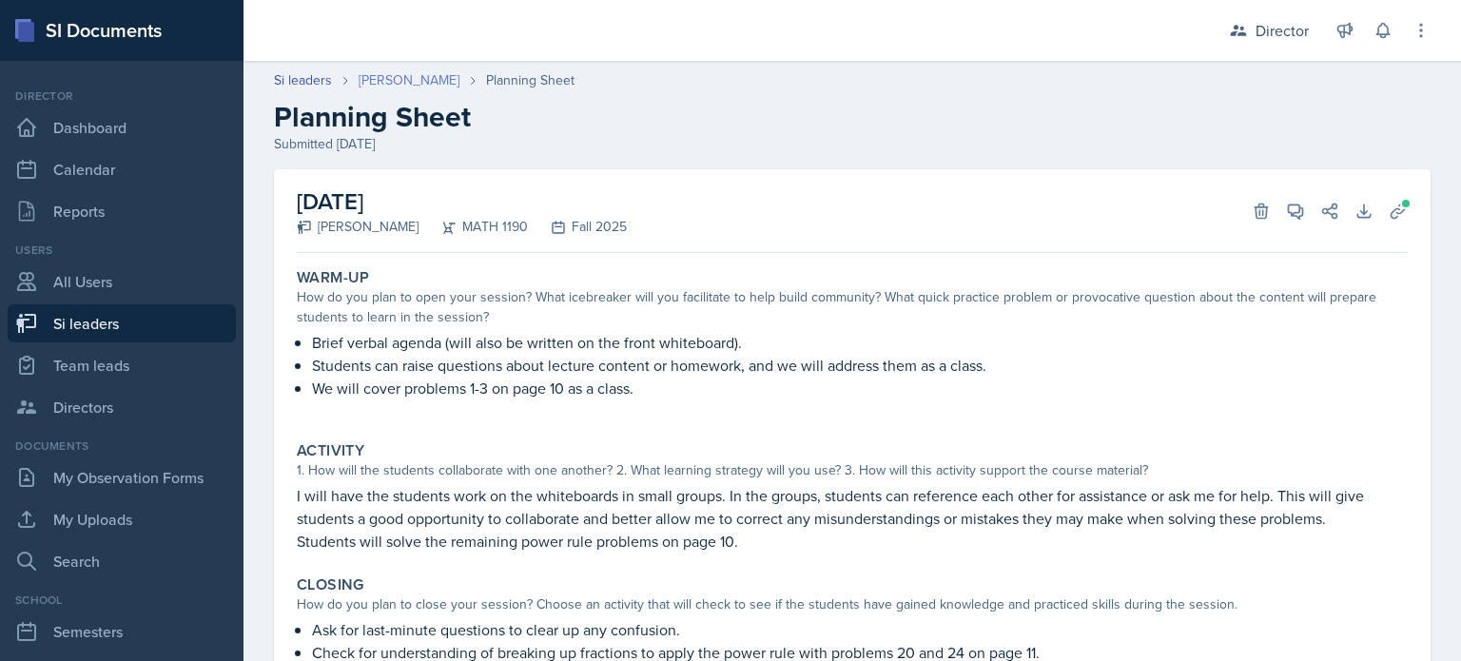
click at [386, 70] on link "[PERSON_NAME]" at bounding box center [409, 80] width 101 height 20
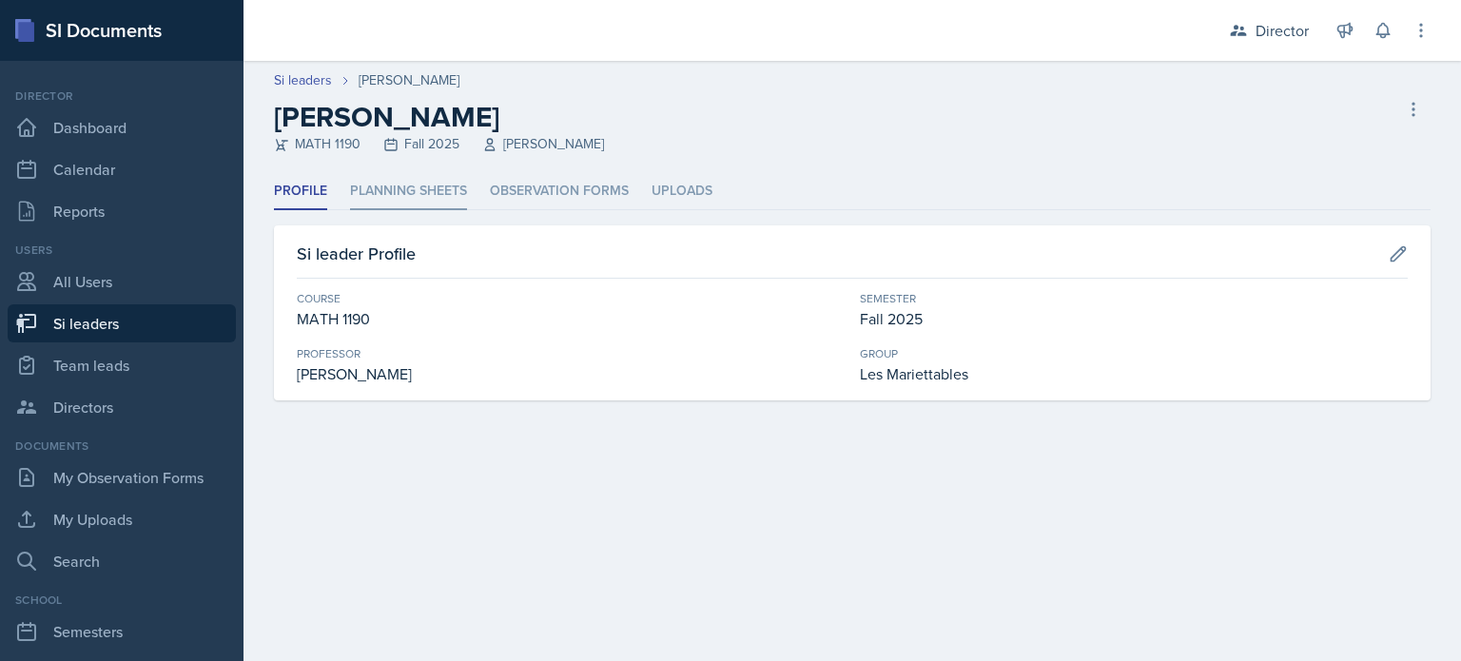
click at [420, 205] on li "Planning Sheets" at bounding box center [408, 191] width 117 height 37
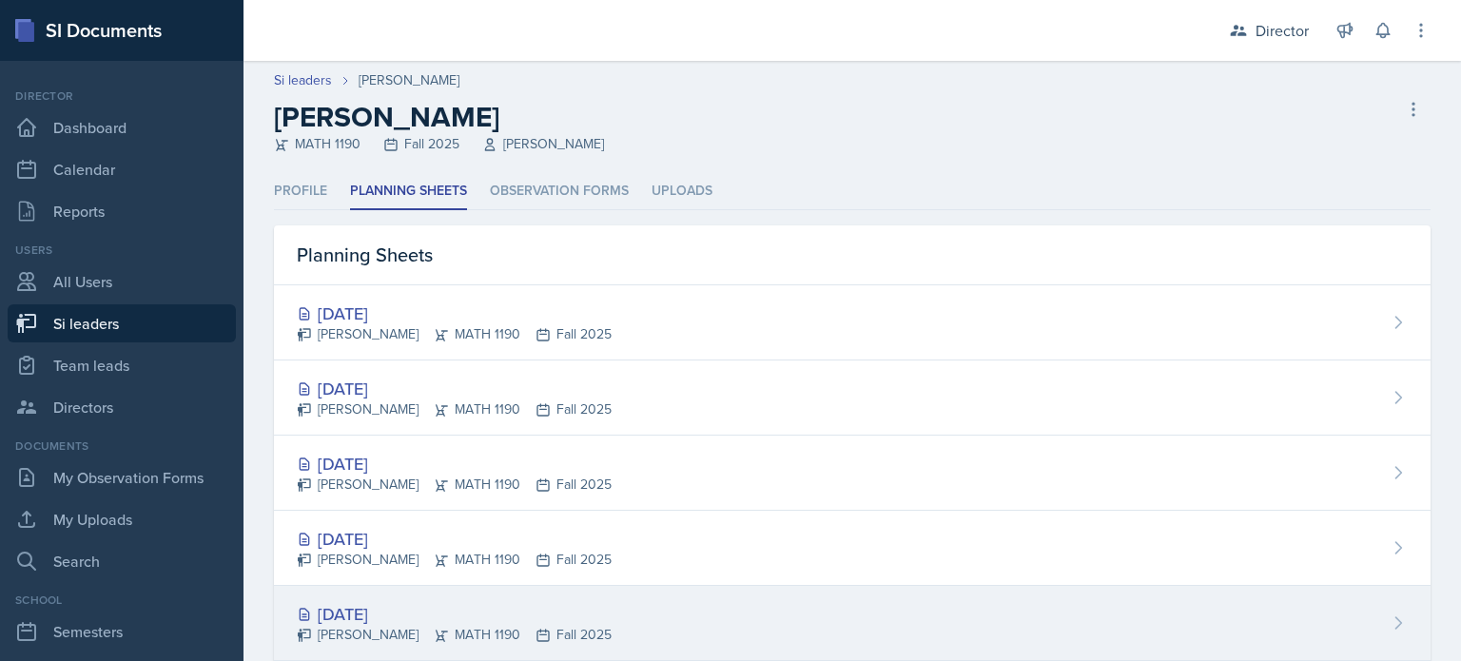
click at [553, 621] on div "[DATE]" at bounding box center [454, 614] width 315 height 26
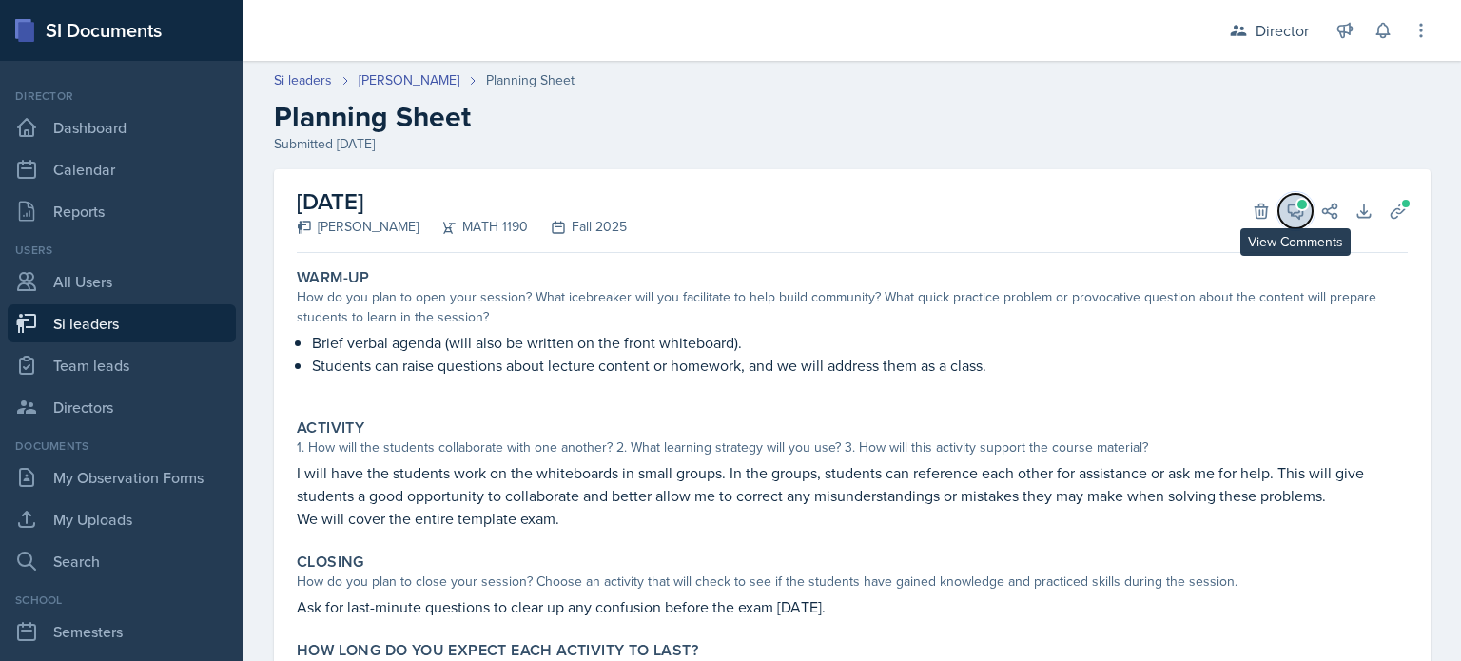
click at [1282, 200] on button "View Comments" at bounding box center [1295, 211] width 34 height 34
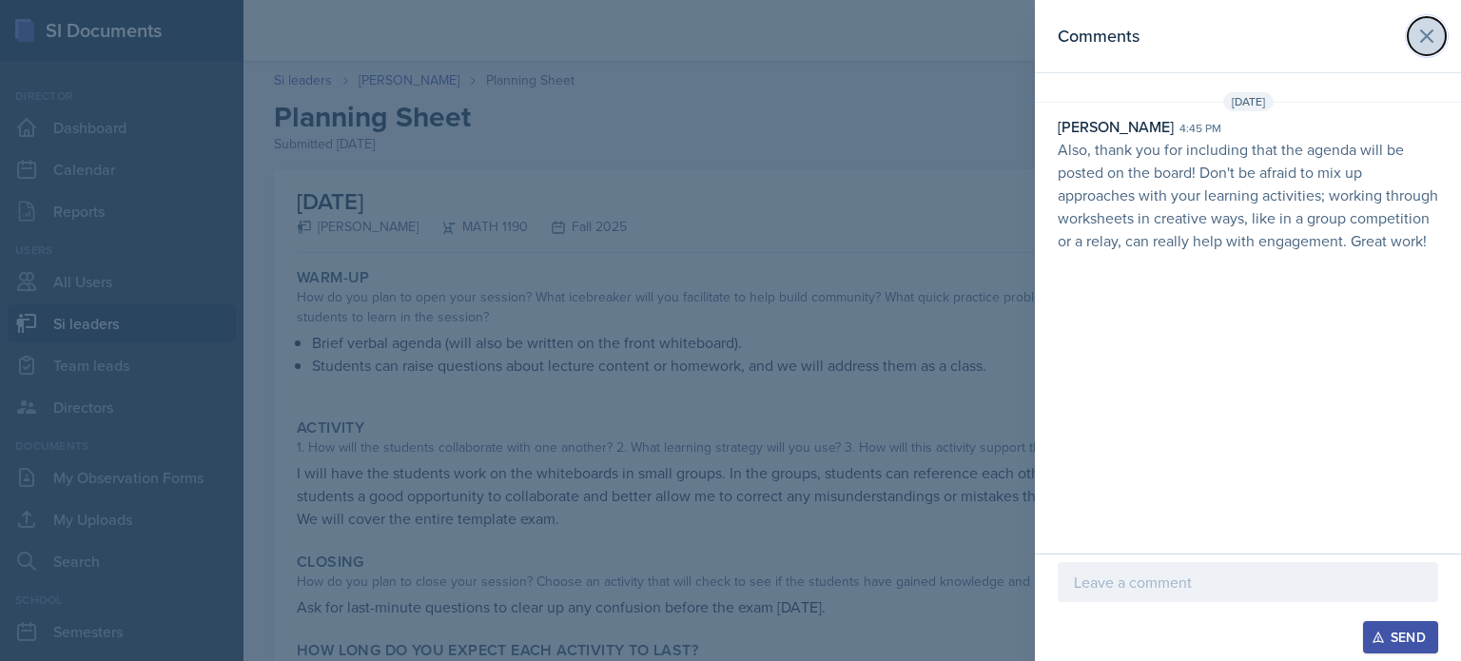
click at [1428, 25] on icon at bounding box center [1426, 36] width 23 height 23
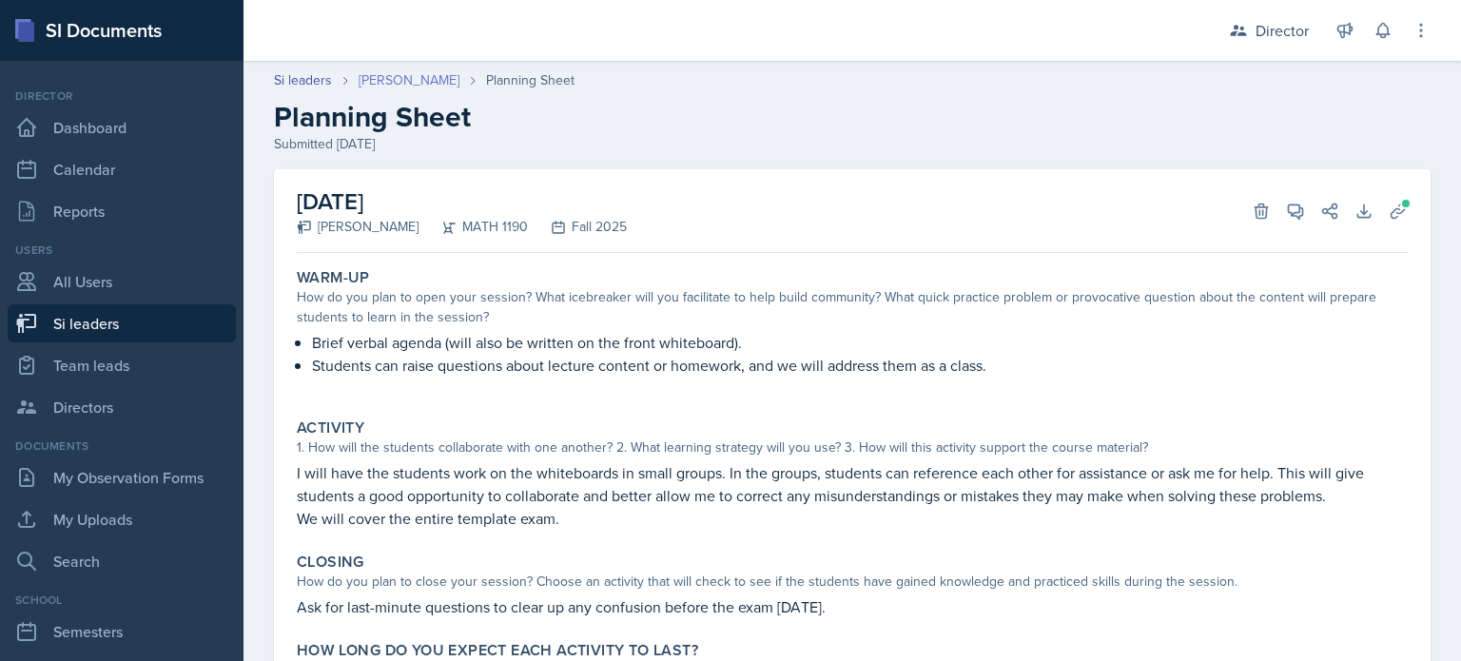
click at [404, 81] on link "[PERSON_NAME]" at bounding box center [409, 80] width 101 height 20
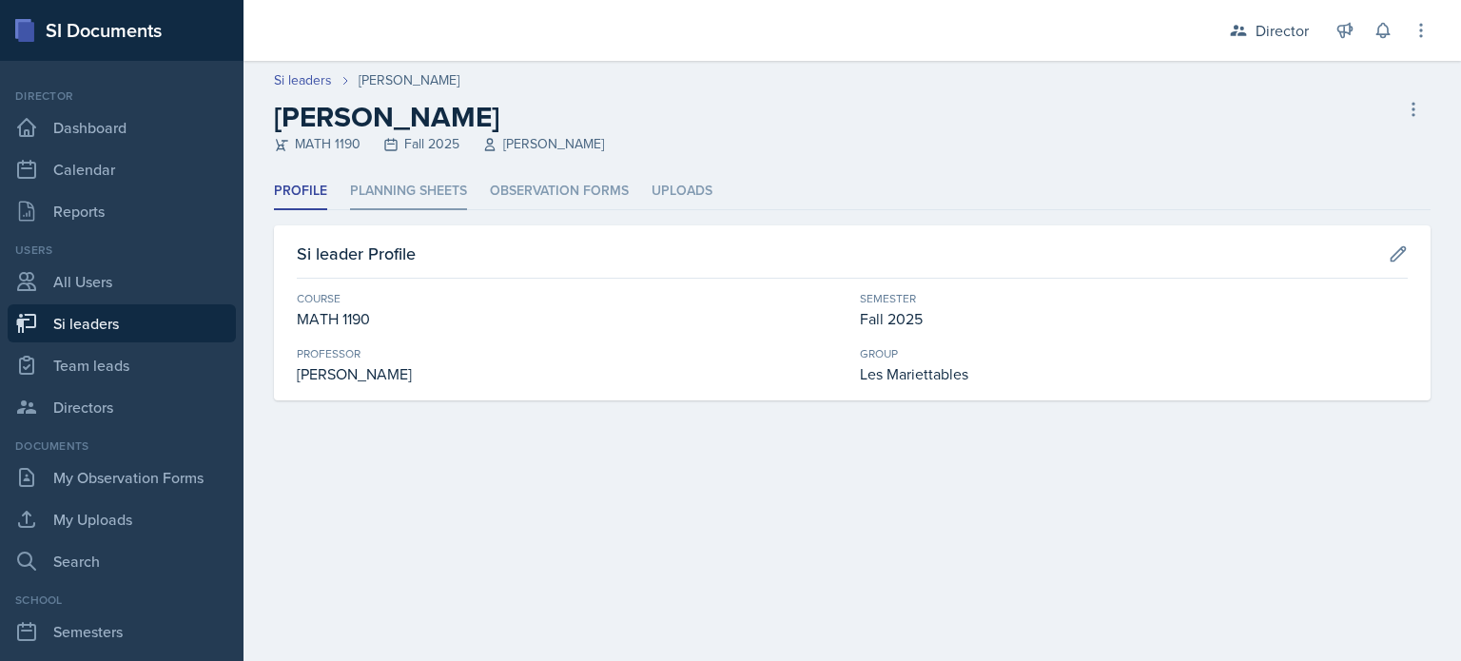
drag, startPoint x: 417, startPoint y: 221, endPoint x: 416, endPoint y: 194, distance: 26.6
click at [416, 194] on div "Profile Planning Sheets Observation Forms Uploads Profile Planning Sheets Obser…" at bounding box center [852, 286] width 1157 height 227
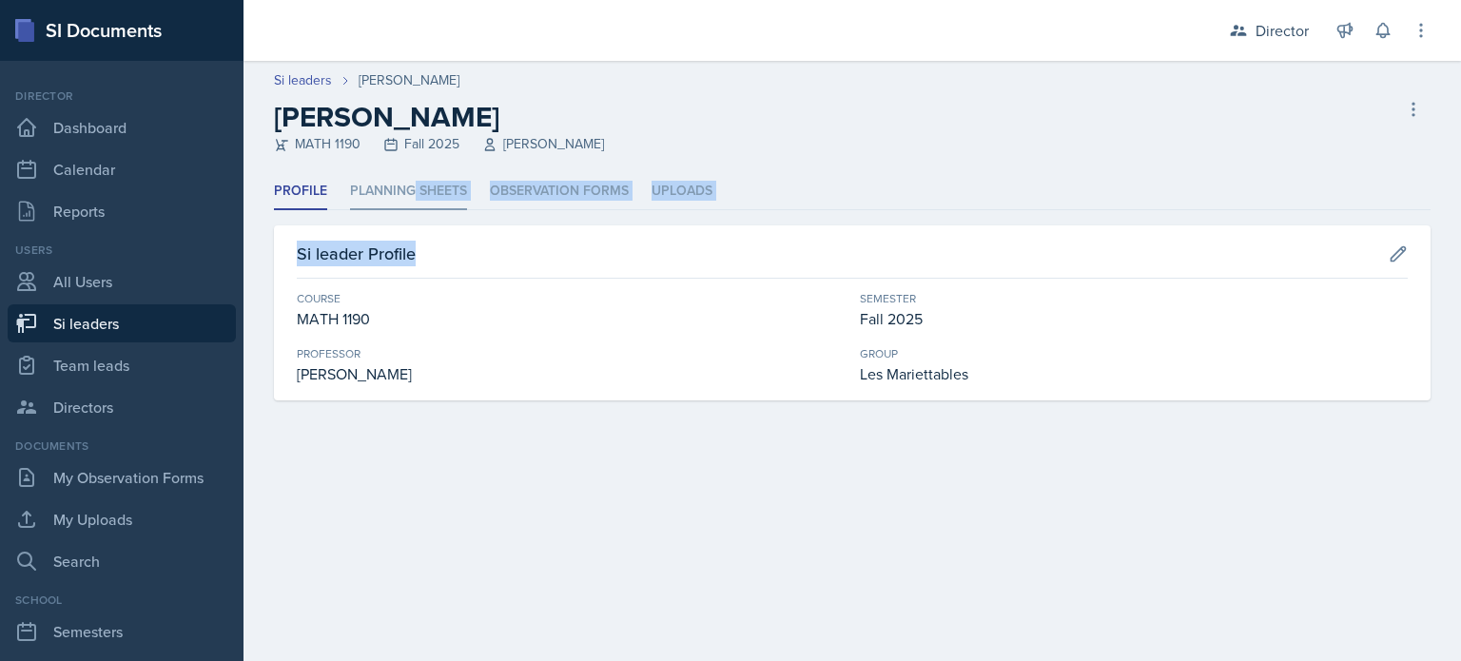
click at [416, 194] on li "Planning Sheets" at bounding box center [408, 191] width 117 height 37
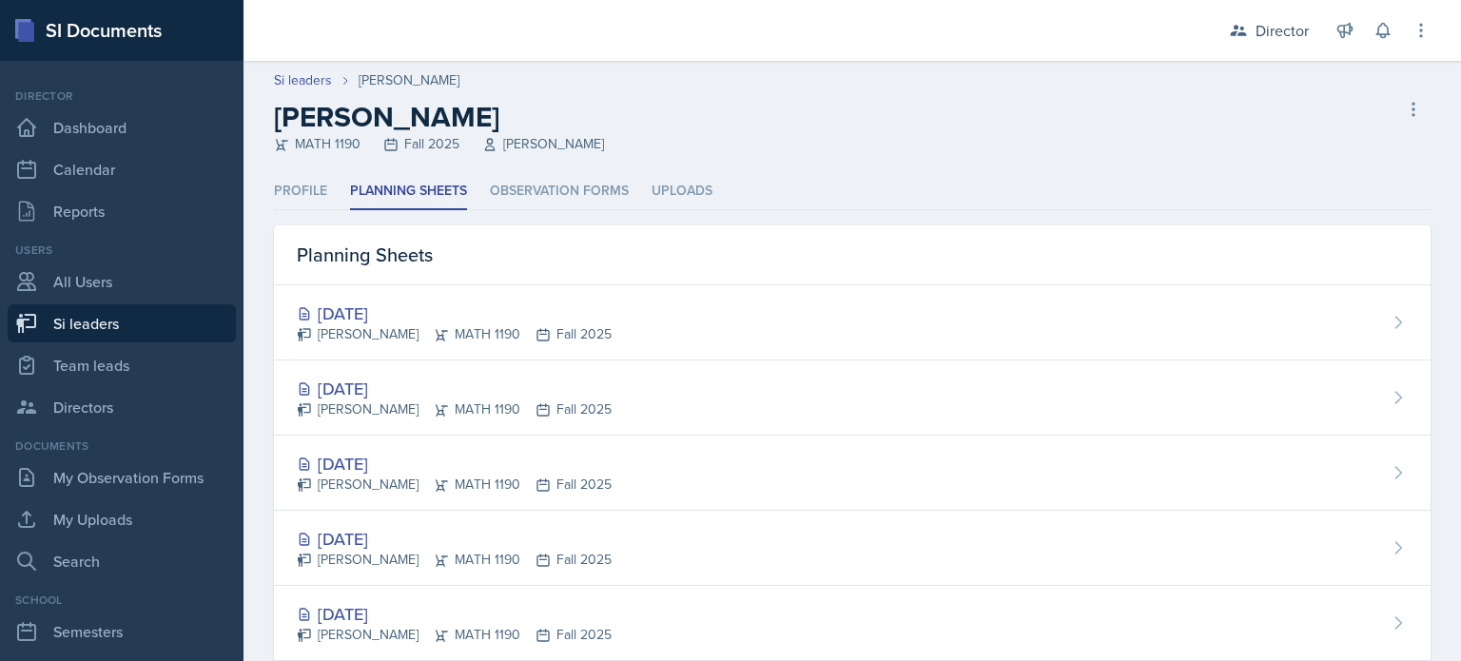
click at [385, 256] on div "Planning Sheets" at bounding box center [852, 255] width 1157 height 60
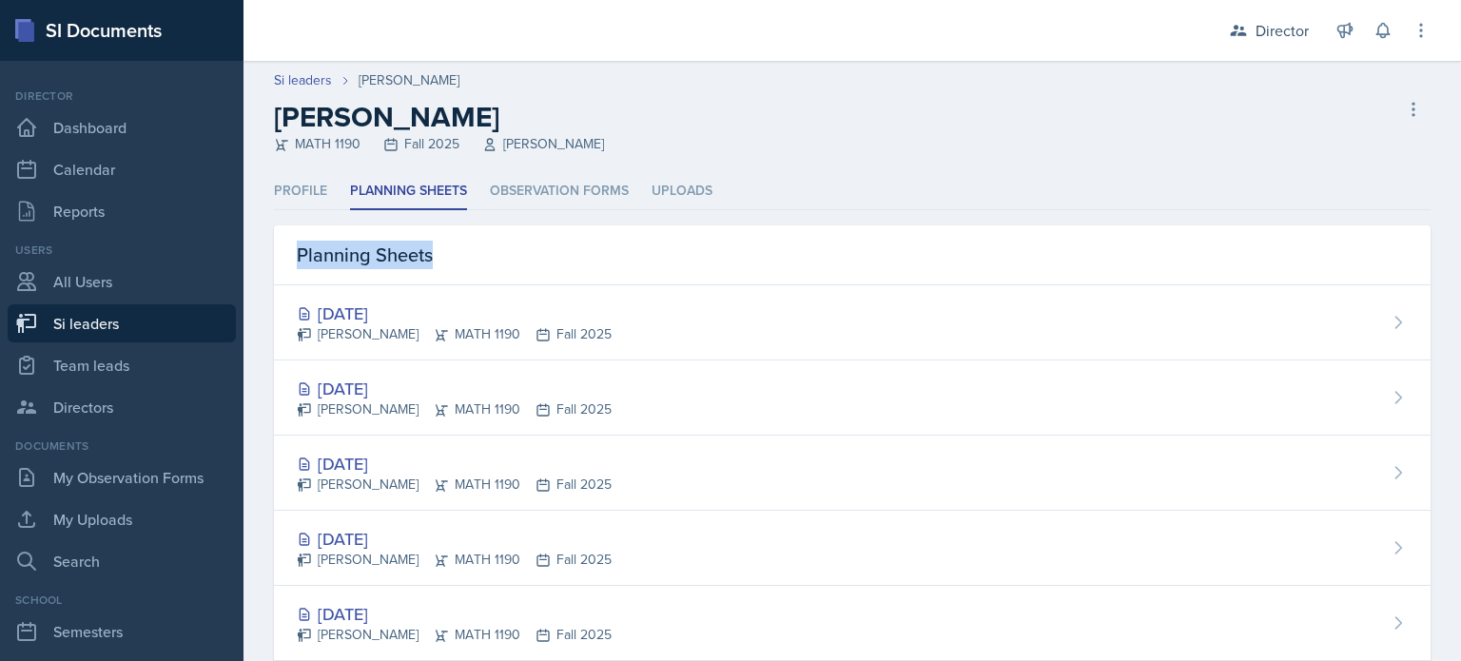
click at [385, 256] on div "Planning Sheets" at bounding box center [852, 255] width 1157 height 60
